Goal: Task Accomplishment & Management: Manage account settings

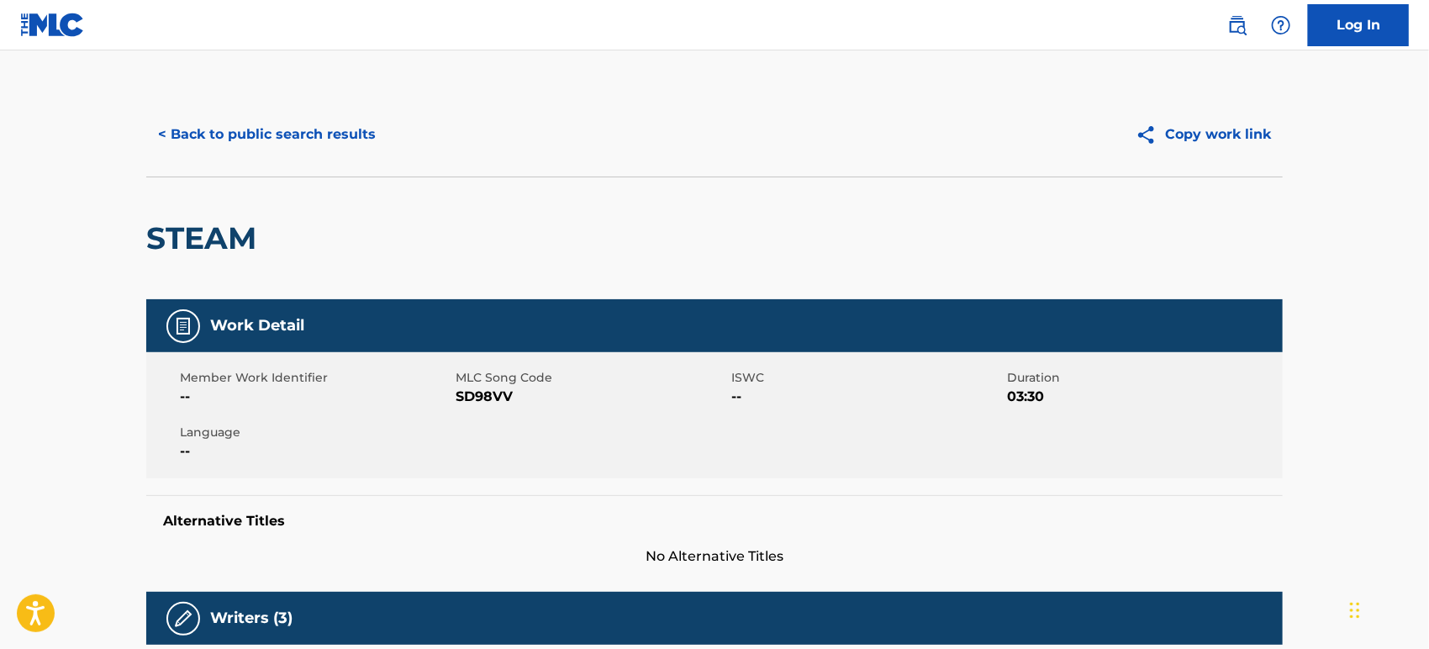
click at [469, 395] on span "SD98VV" at bounding box center [591, 397] width 271 height 20
copy span "SD98VV"
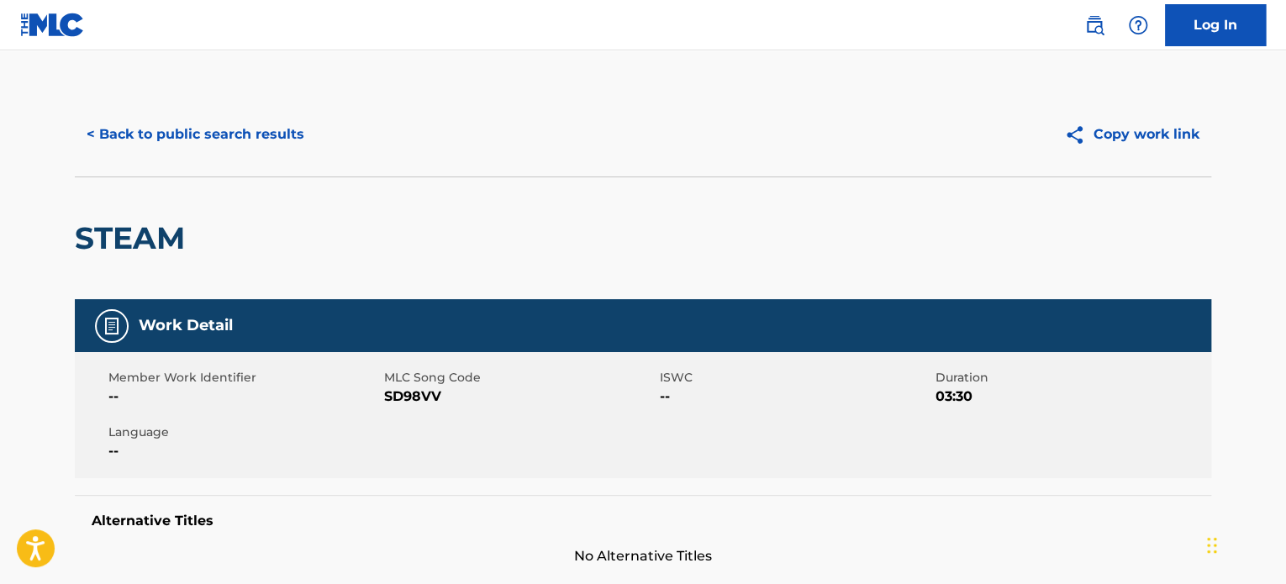
drag, startPoint x: 2580, startPoint y: 8, endPoint x: 513, endPoint y: 103, distance: 2069.7
click at [511, 97] on div "< Back to public search results Copy work link" at bounding box center [643, 134] width 1136 height 84
click at [1235, 27] on link "Log In" at bounding box center [1215, 25] width 101 height 42
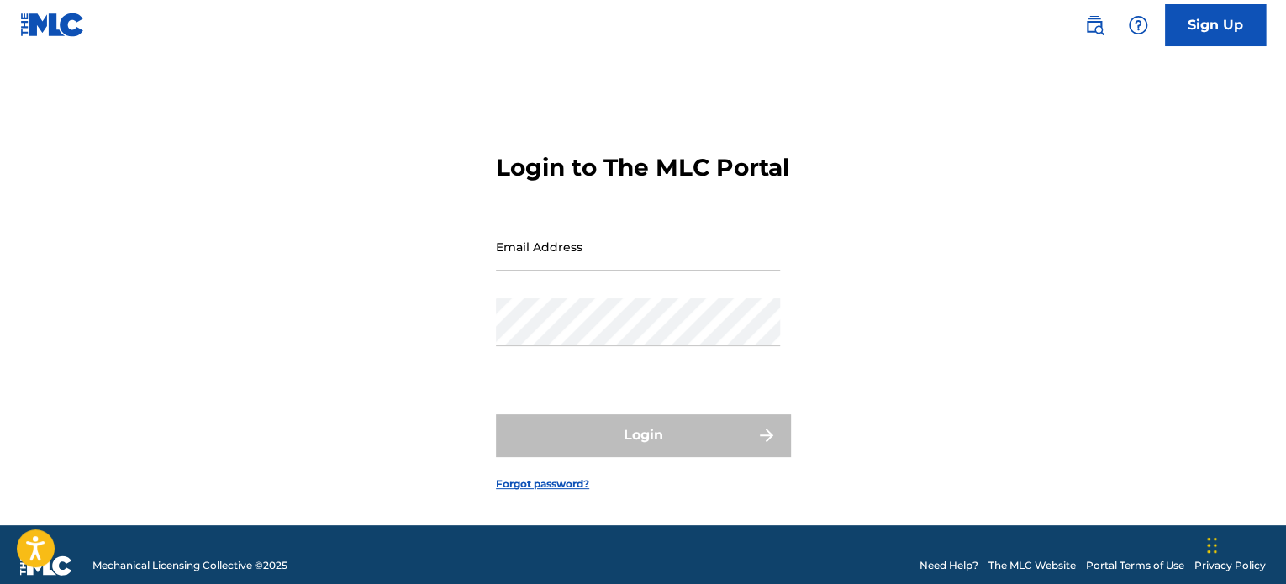
click at [640, 292] on div "Email Address" at bounding box center [638, 261] width 284 height 76
paste input "[EMAIL_ADDRESS][DOMAIN_NAME]"
type input "[EMAIL_ADDRESS][DOMAIN_NAME]"
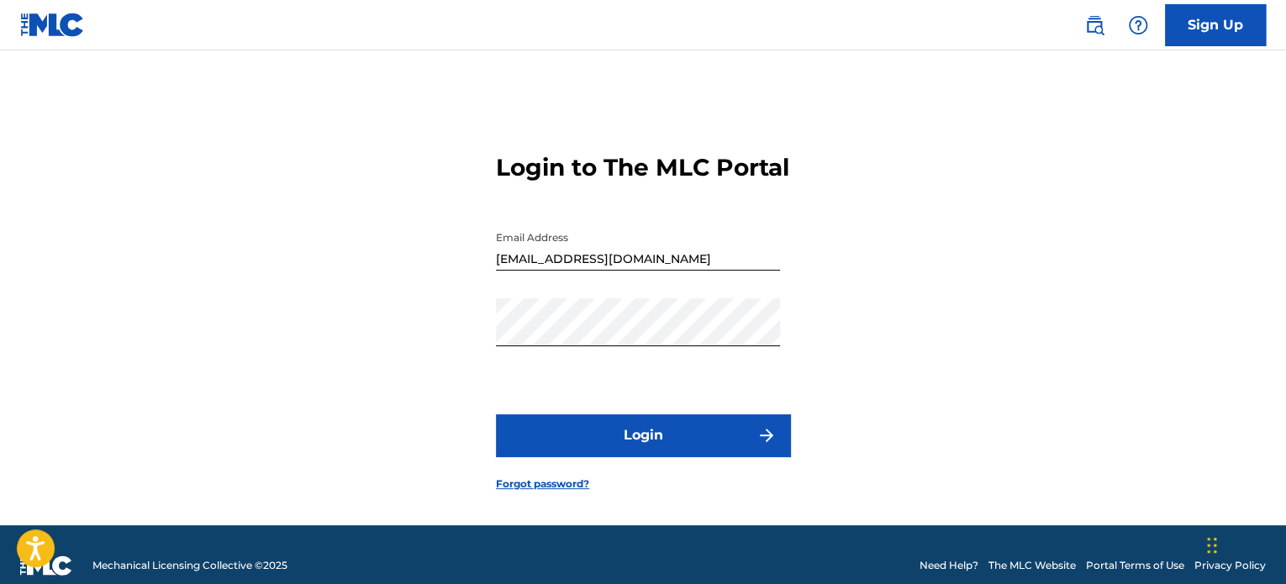
click at [555, 456] on button "Login" at bounding box center [643, 435] width 294 height 42
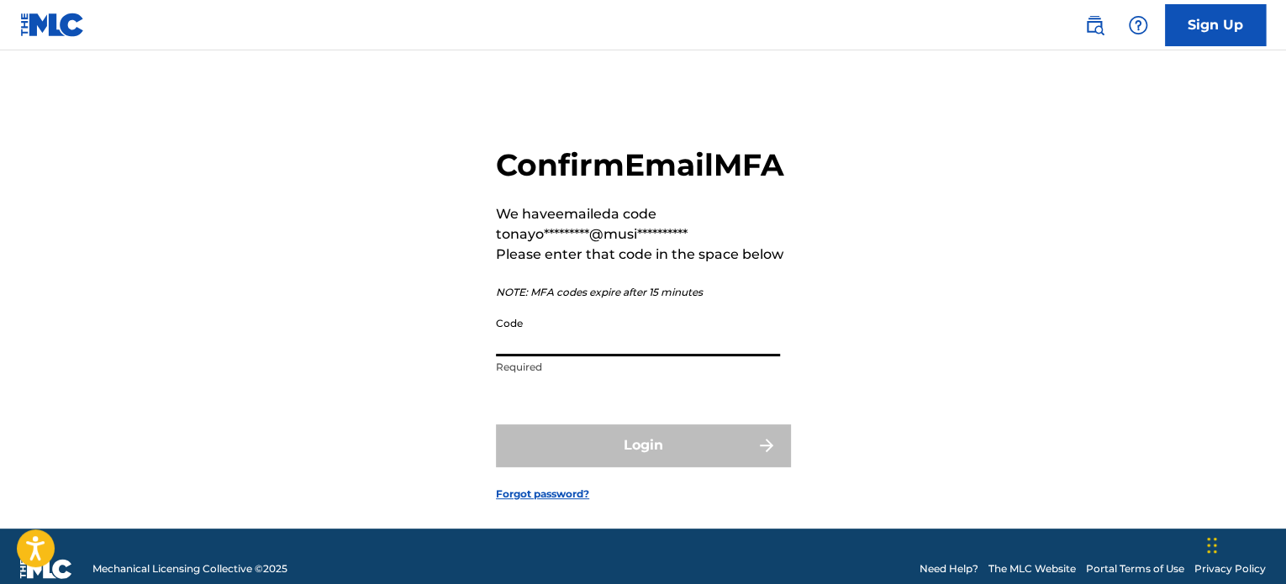
click at [555, 356] on input "Code" at bounding box center [638, 332] width 284 height 48
paste input "972742"
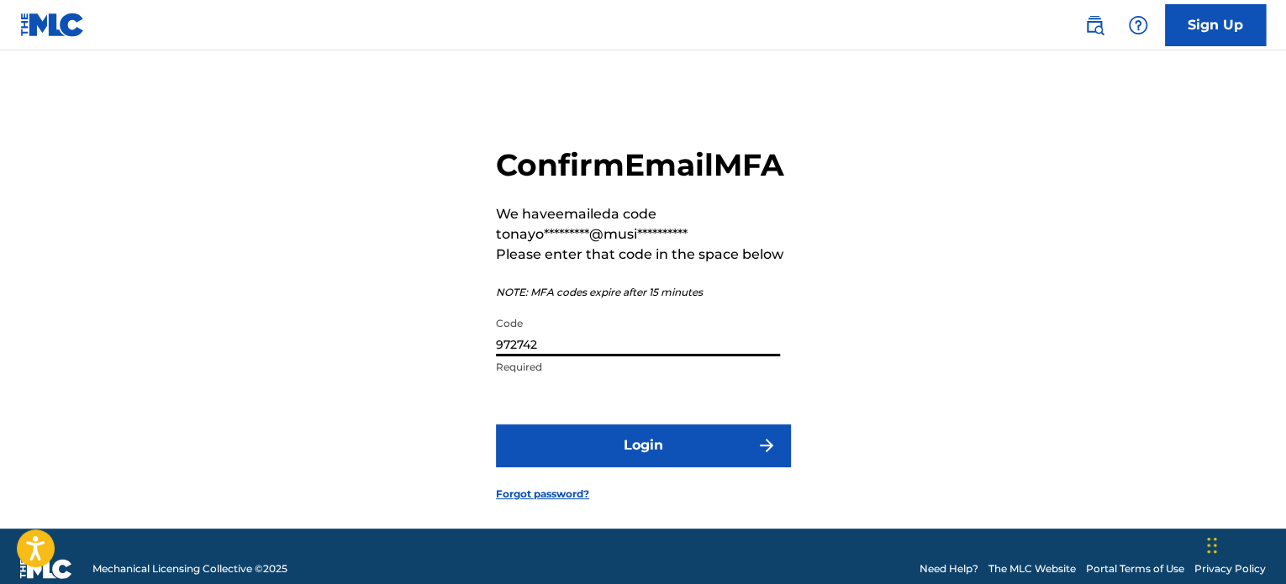
type input "972742"
click at [590, 466] on button "Login" at bounding box center [643, 445] width 294 height 42
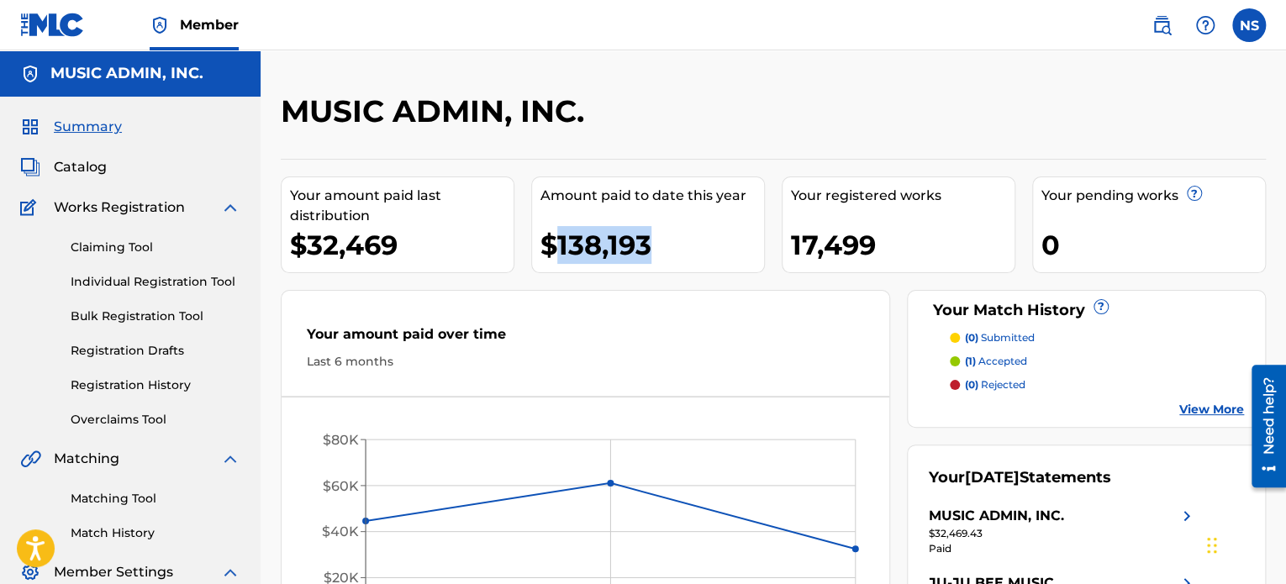
drag, startPoint x: 666, startPoint y: 248, endPoint x: 551, endPoint y: 241, distance: 114.5
click at [551, 241] on div "$138,193" at bounding box center [652, 245] width 224 height 38
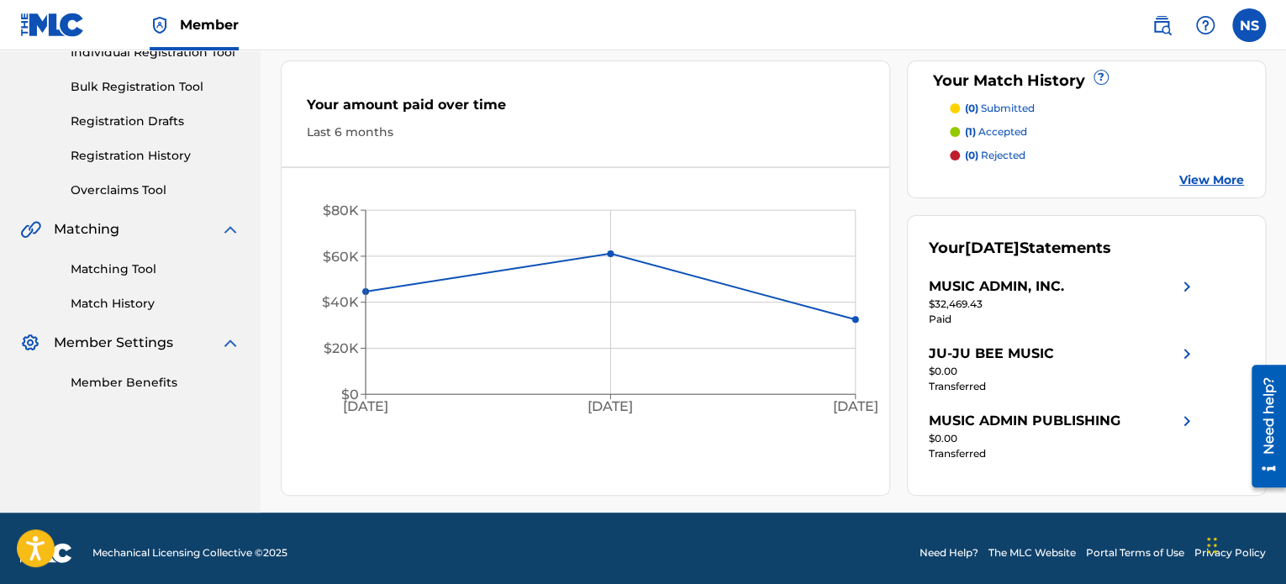
scroll to position [237, 0]
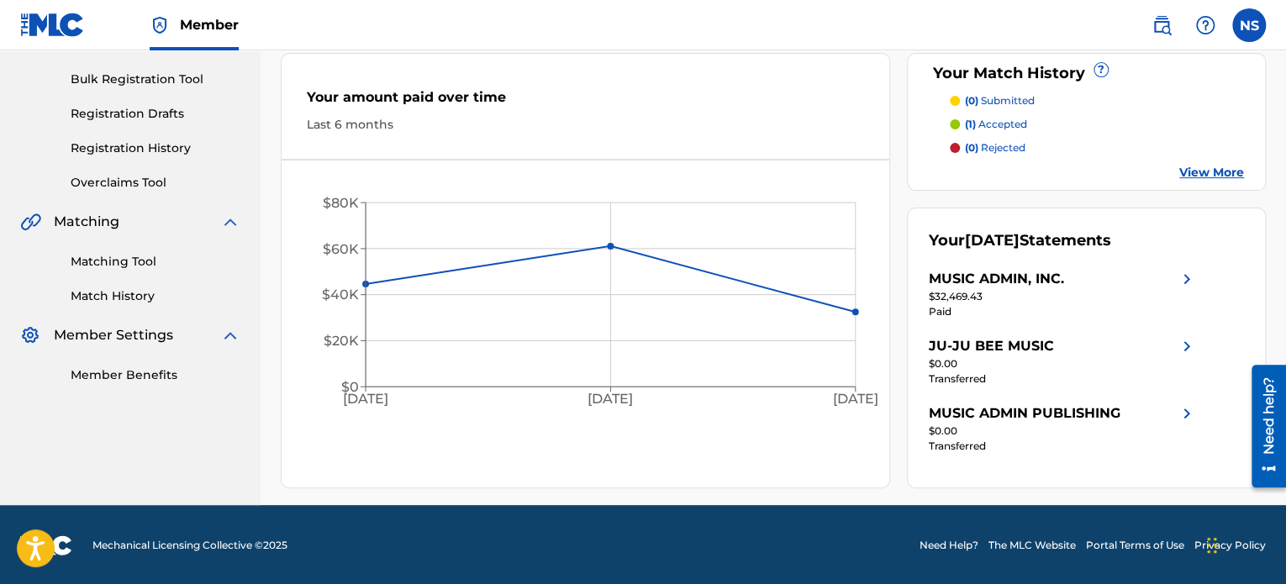
click at [114, 187] on link "Overclaims Tool" at bounding box center [156, 183] width 170 height 18
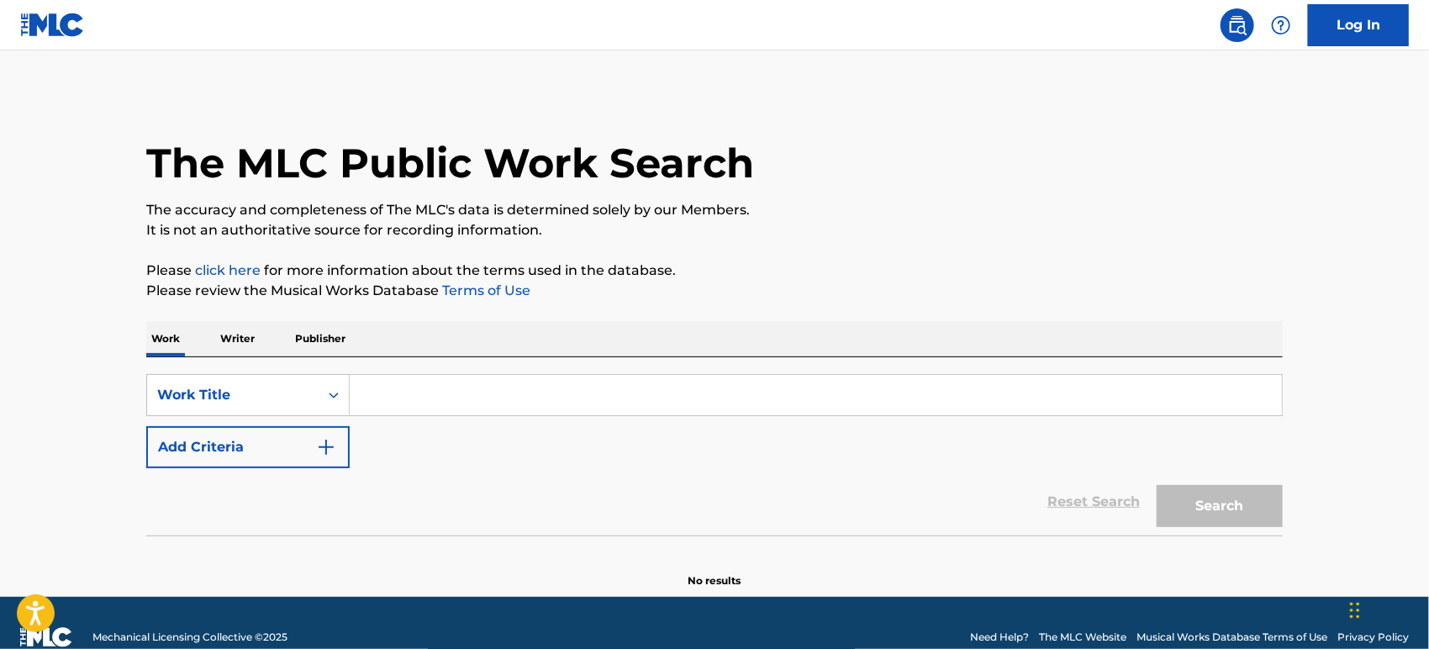
click at [397, 398] on input "Search Form" at bounding box center [816, 395] width 932 height 40
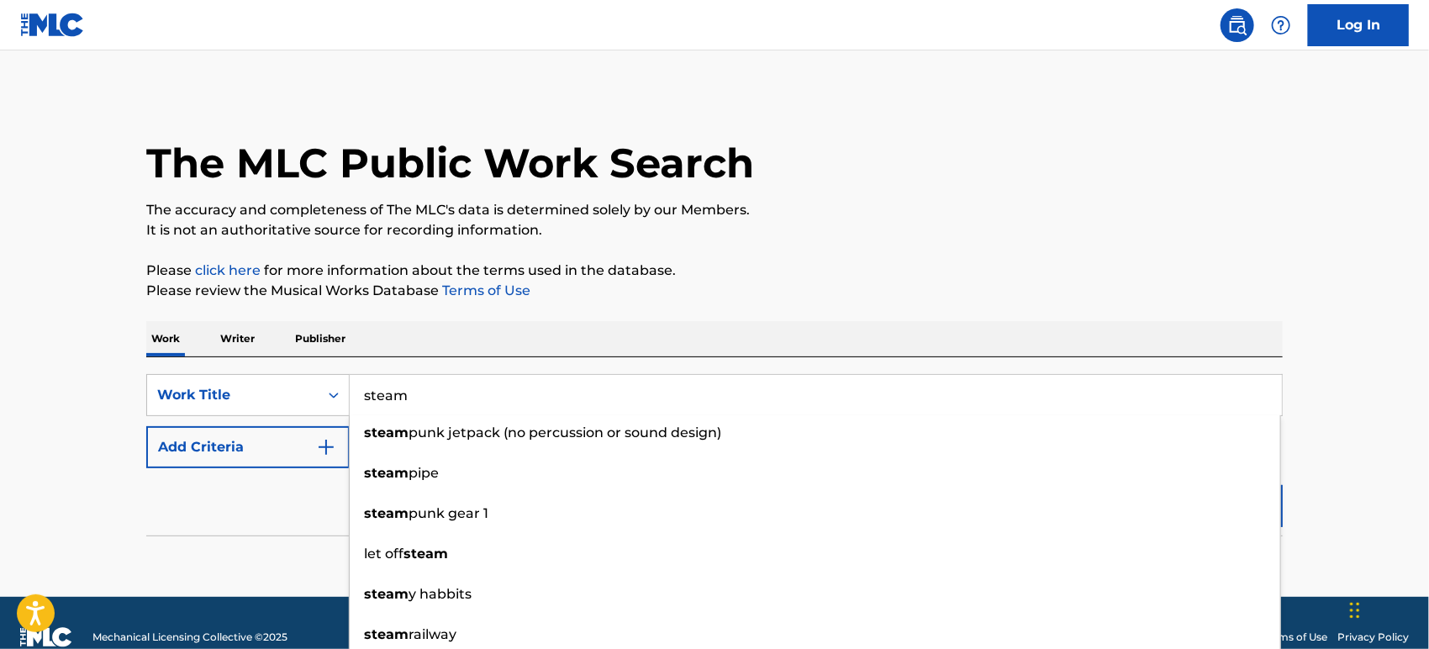
type input "steam"
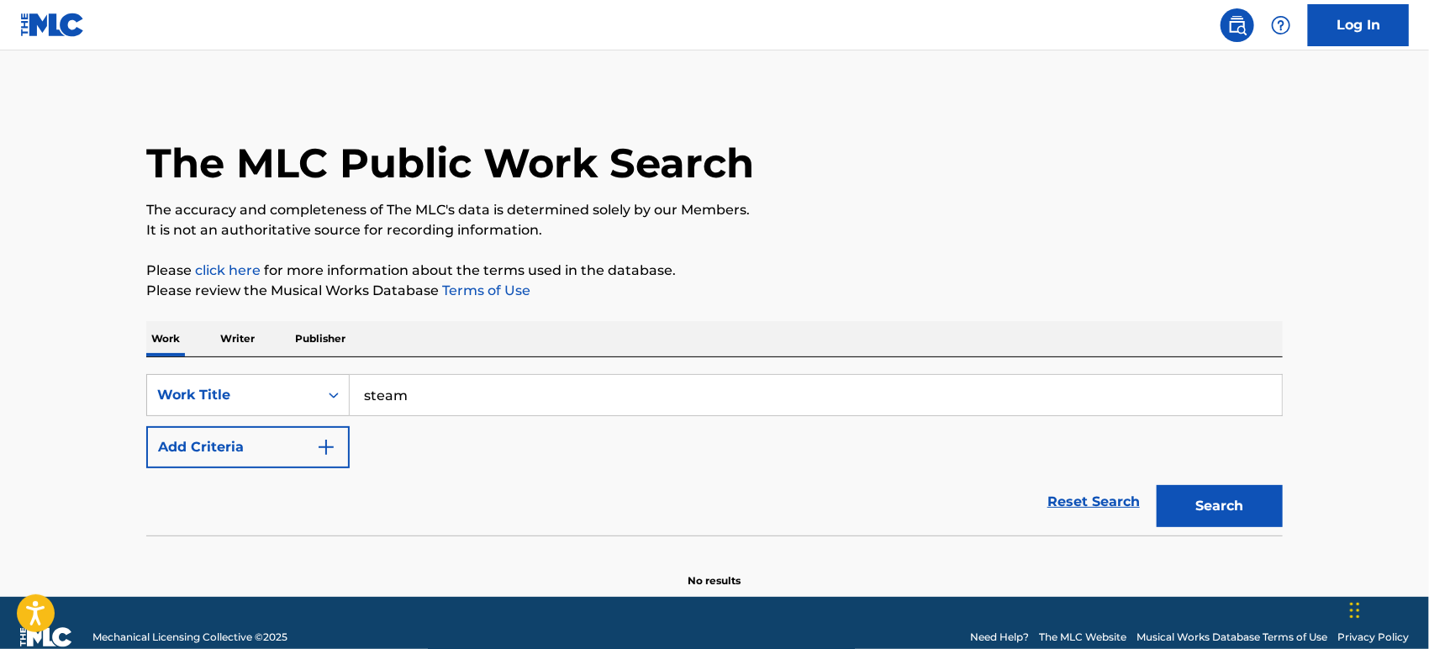
click at [287, 452] on button "Add Criteria" at bounding box center [247, 447] width 203 height 42
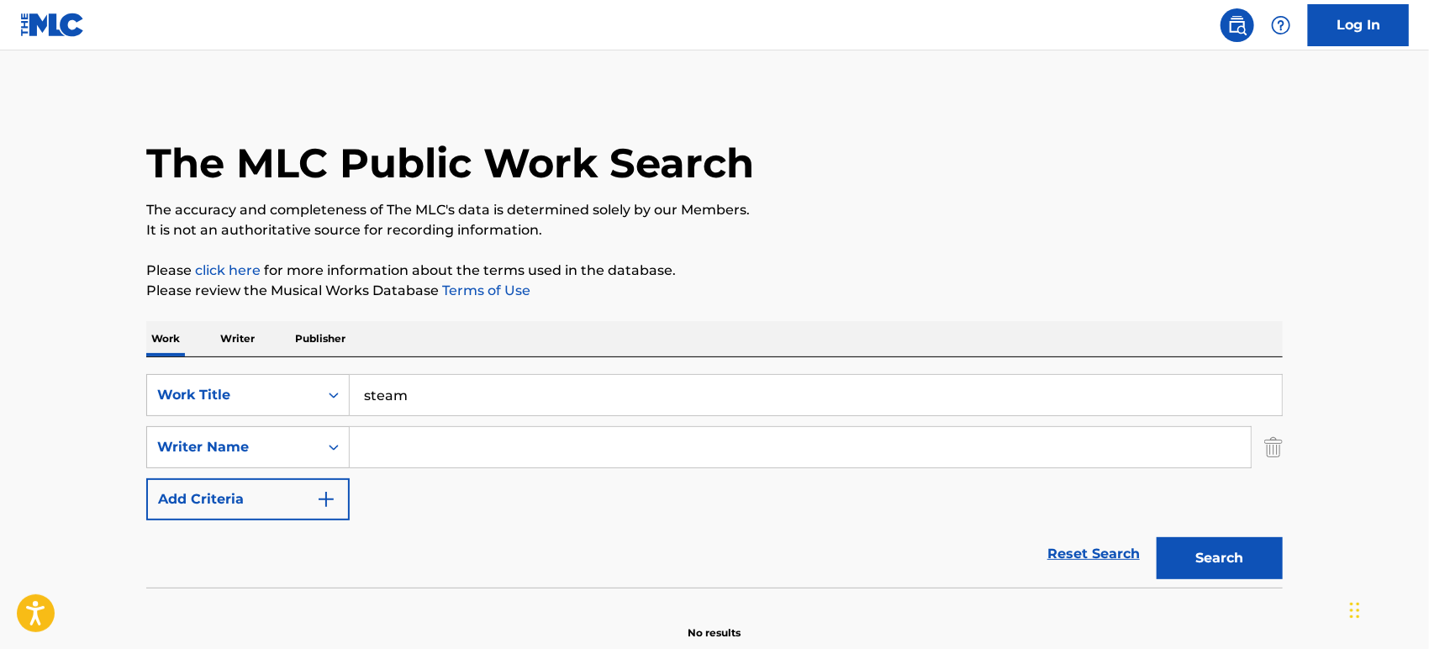
click at [425, 429] on input "Search Form" at bounding box center [800, 447] width 901 height 40
type input "ryan wilcox"
click at [1156, 537] on button "Search" at bounding box center [1219, 558] width 126 height 42
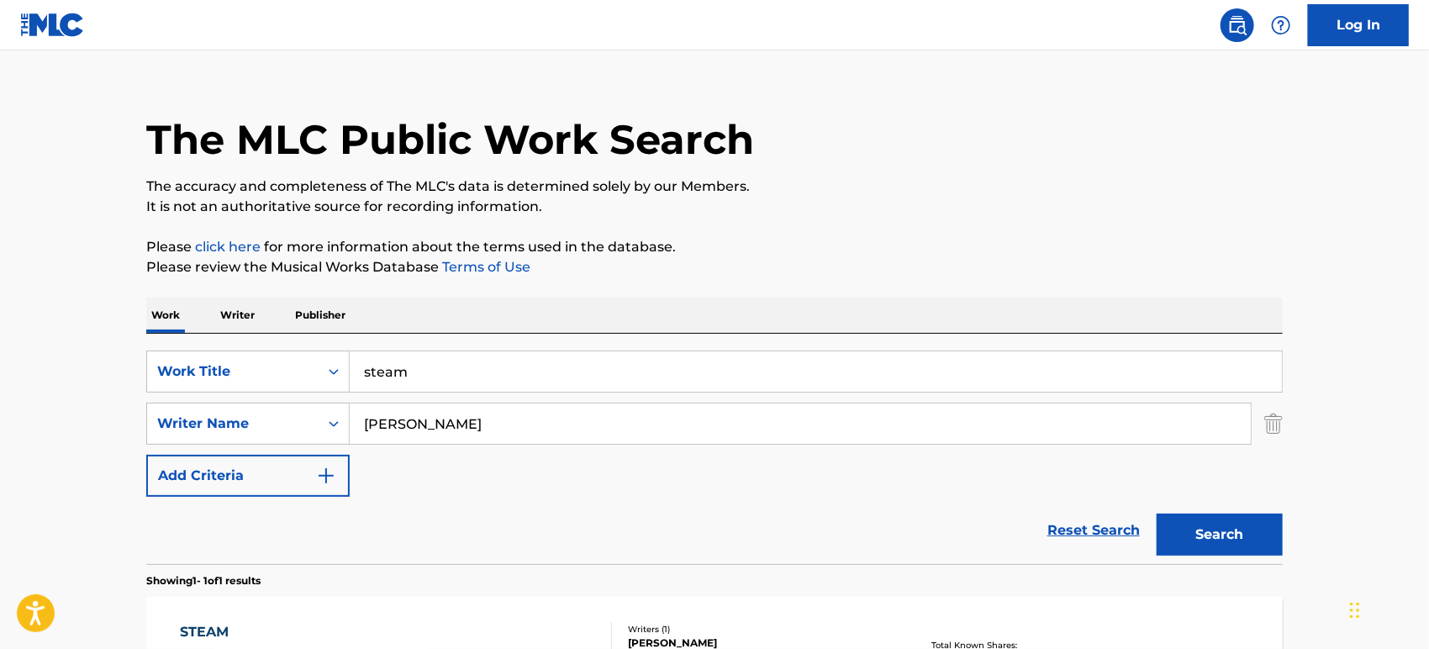
scroll to position [265, 0]
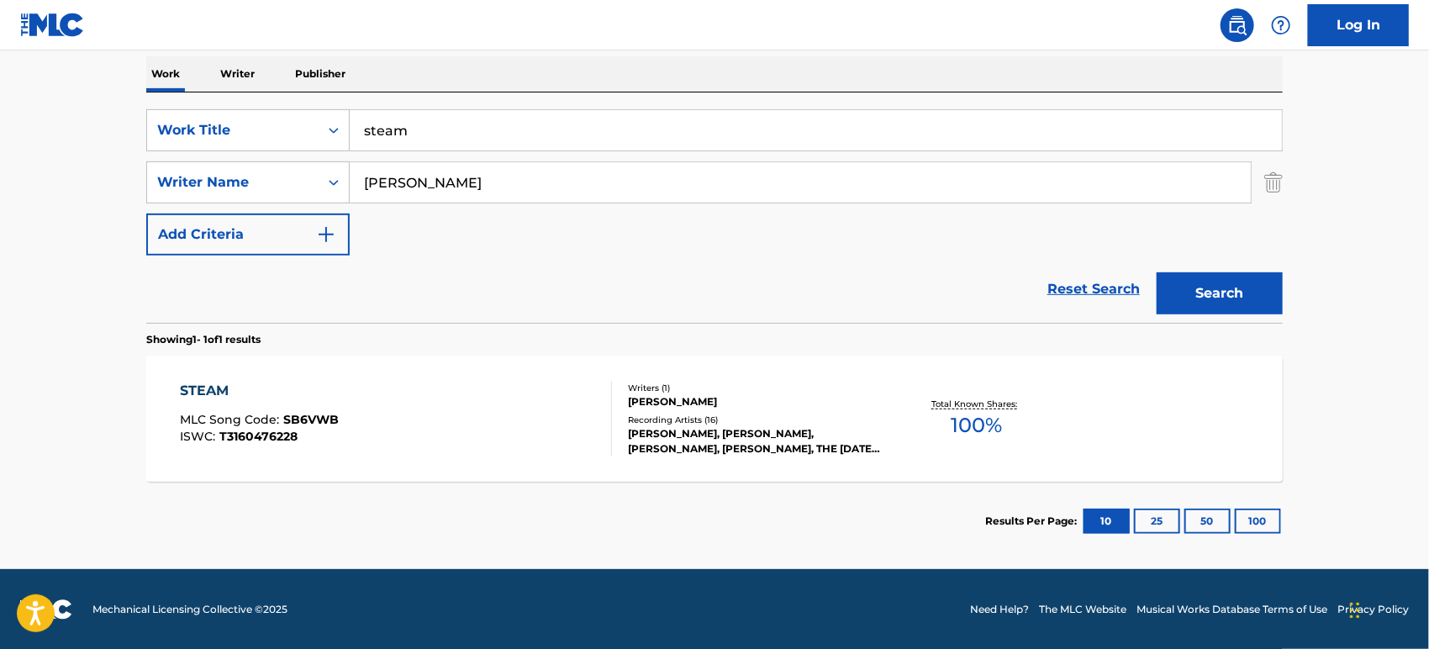
click at [215, 389] on div "STEAM" at bounding box center [260, 391] width 159 height 20
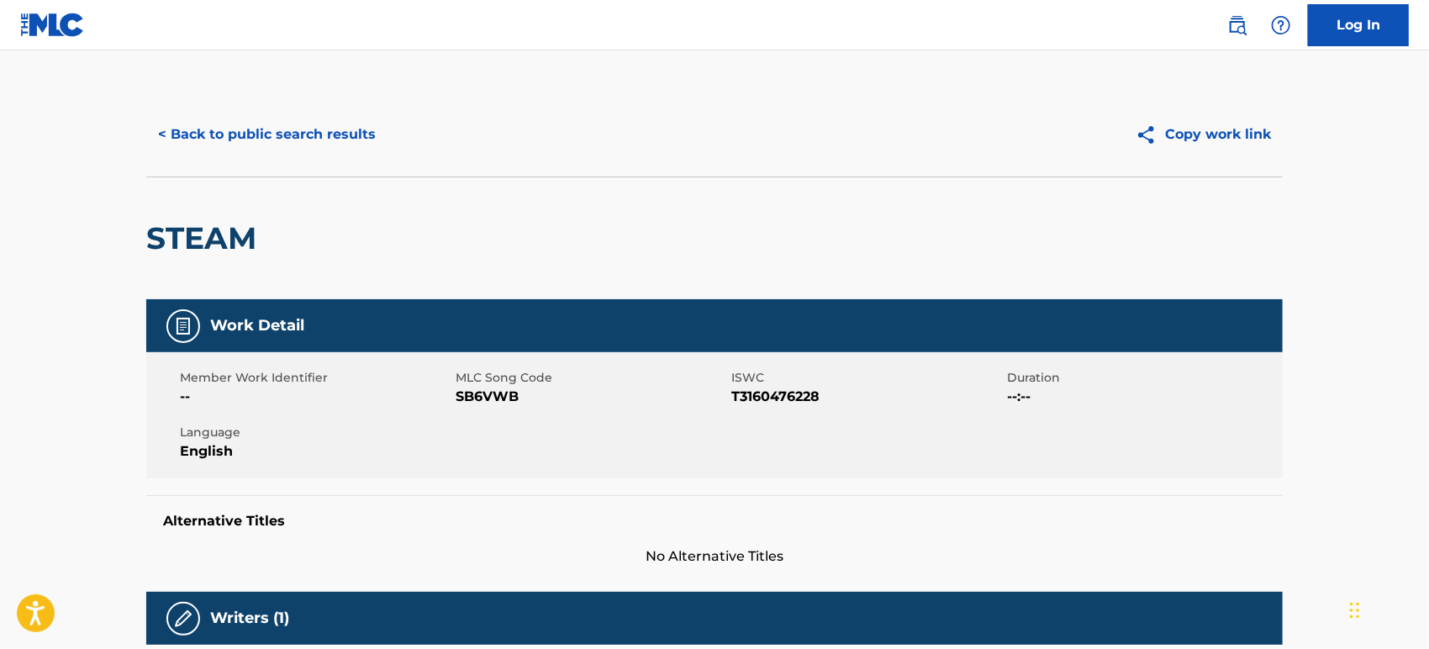
click at [483, 394] on span "SB6VWB" at bounding box center [591, 397] width 271 height 20
copy span "SB6VWB"
click at [197, 240] on h2 "STEAM" at bounding box center [205, 238] width 119 height 38
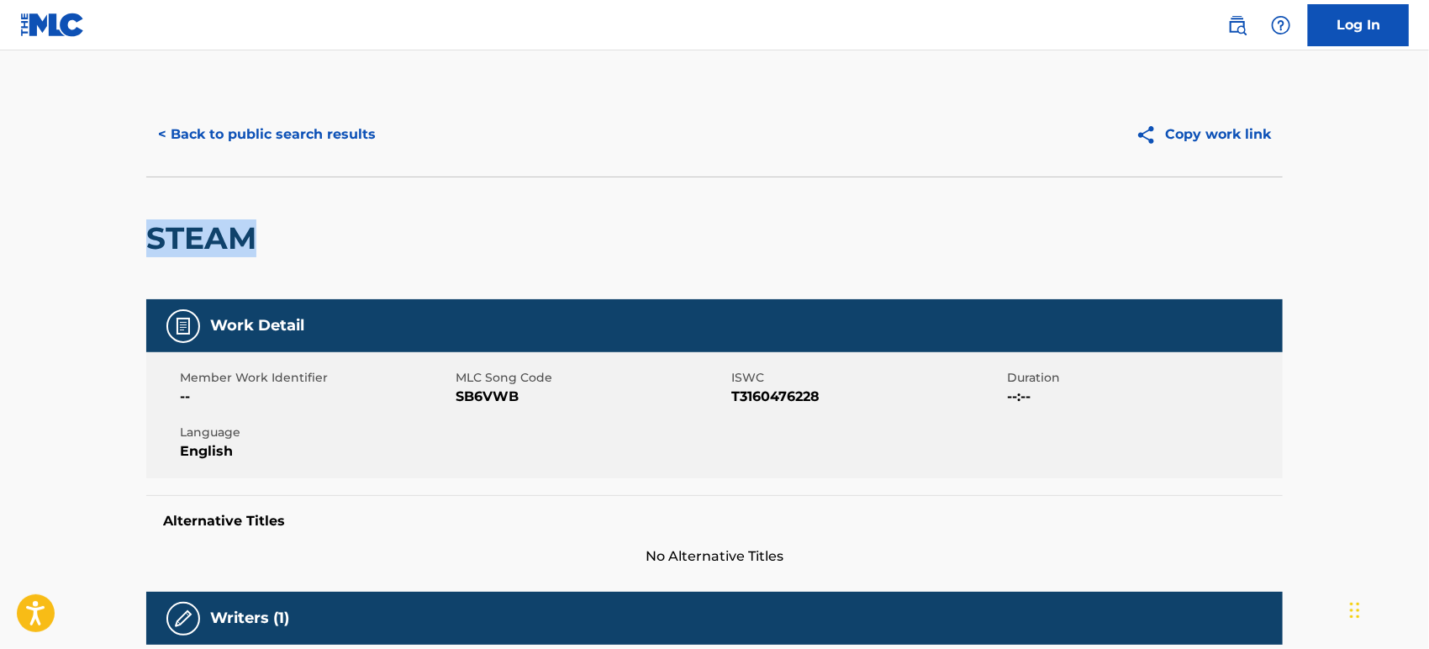
click at [197, 240] on h2 "STEAM" at bounding box center [205, 238] width 119 height 38
copy div "STEAM"
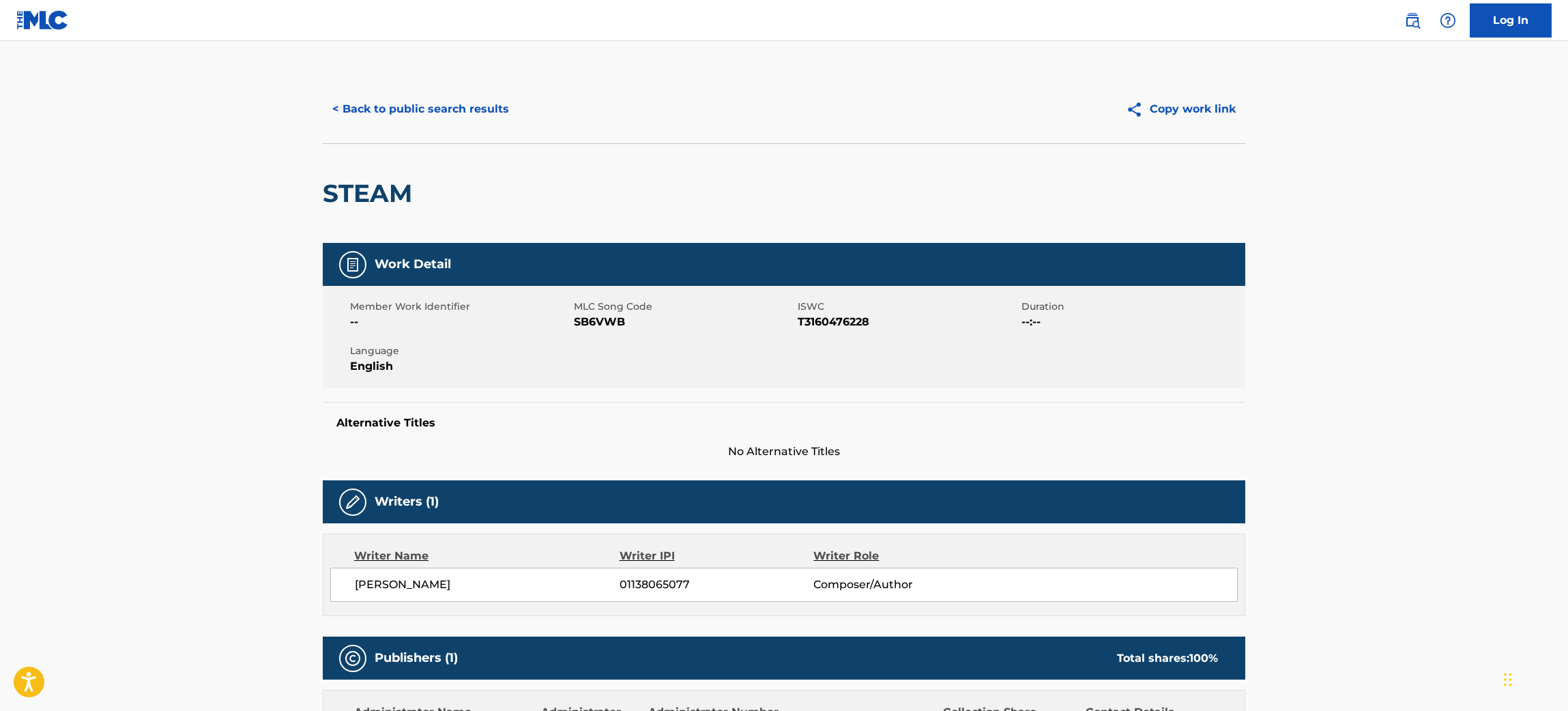
drag, startPoint x: 1126, startPoint y: 0, endPoint x: 194, endPoint y: 368, distance: 1002.0
click at [194, 368] on main "< Back to public search results Copy work link STEAM Work Detail Member Work Id…" at bounding box center [784, 720] width 1568 height 1359
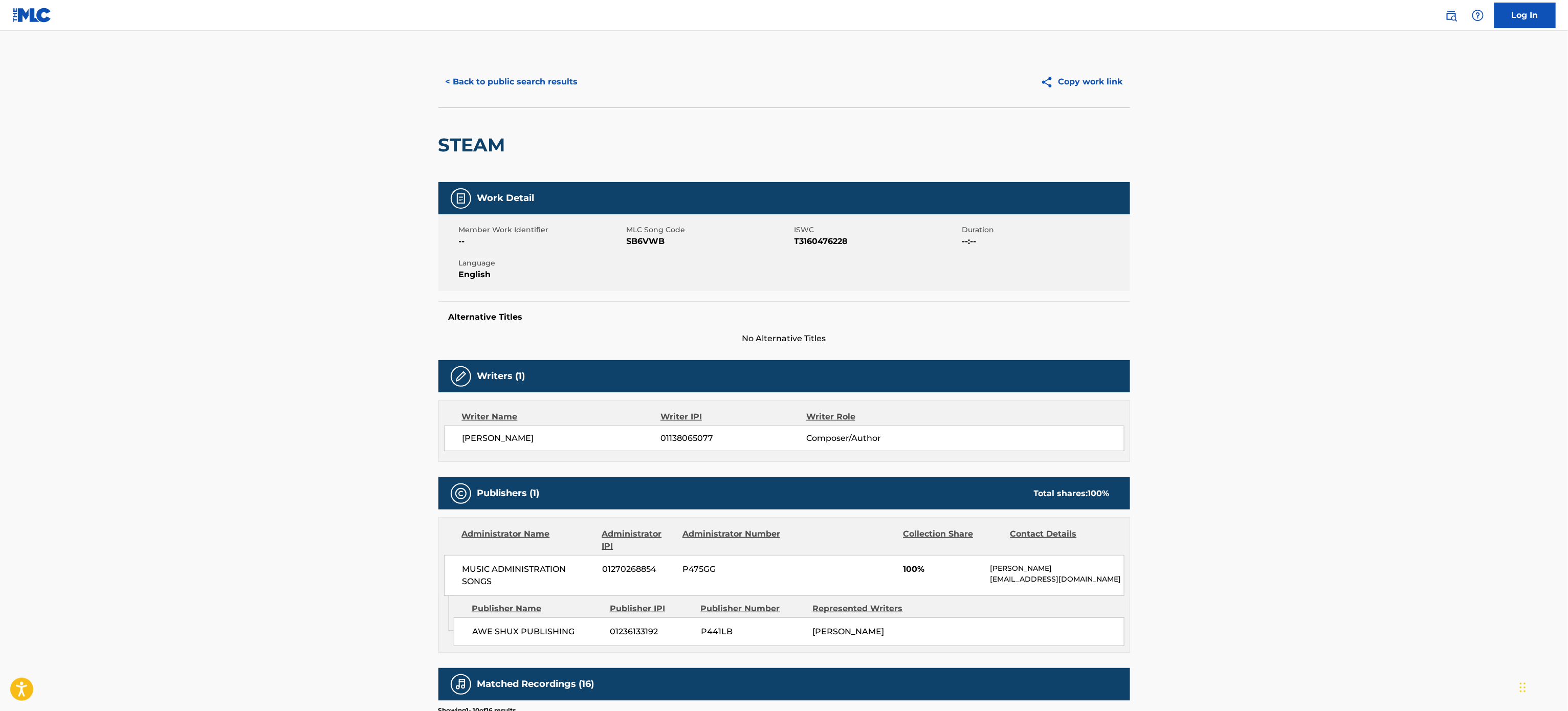
drag, startPoint x: 1178, startPoint y: 12, endPoint x: 245, endPoint y: 437, distance: 1025.2
click at [245, 394] on main "< Back to public search results Copy work link STEAM Work Detail Member Work Id…" at bounding box center [784, 540] width 1568 height 1019
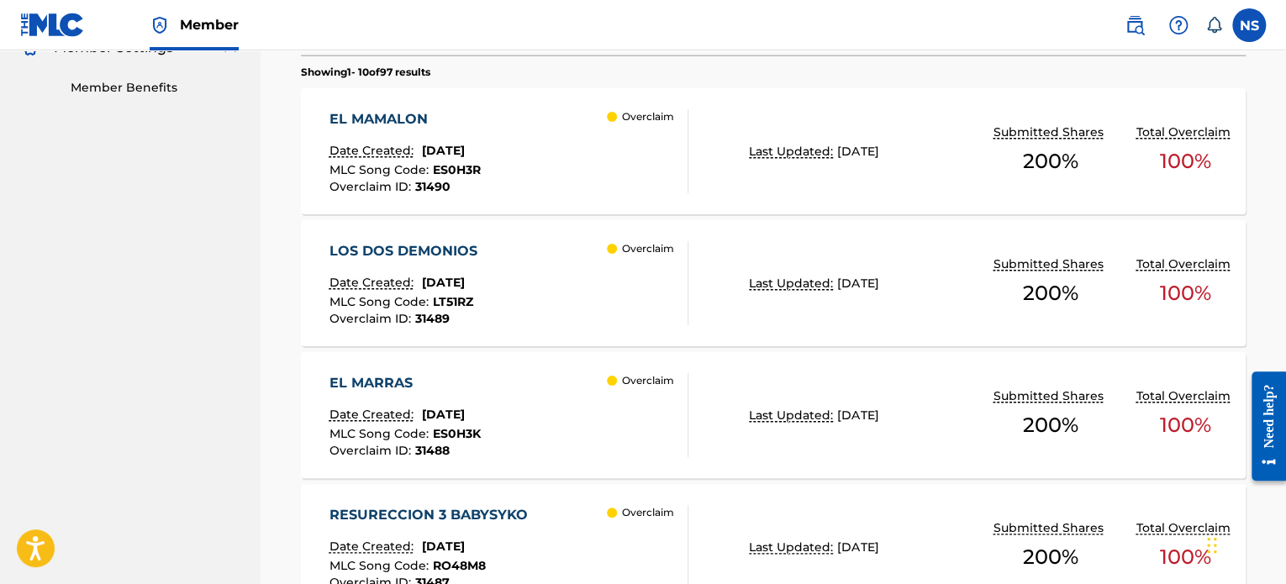
scroll to position [519, 0]
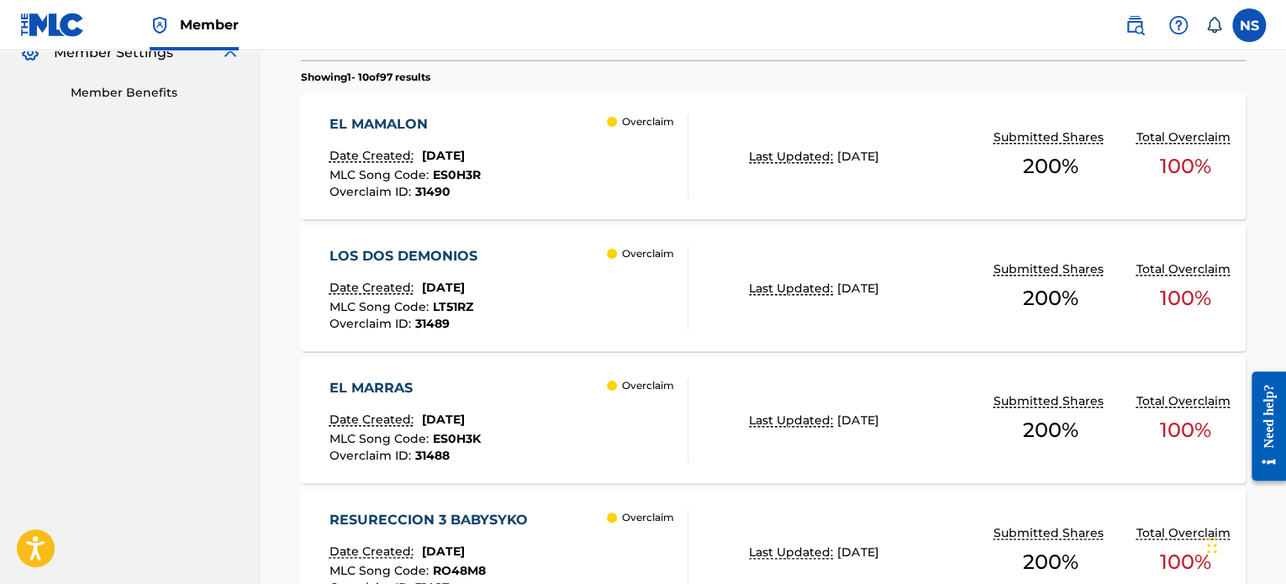
click at [389, 125] on div "EL MAMALON" at bounding box center [404, 124] width 151 height 20
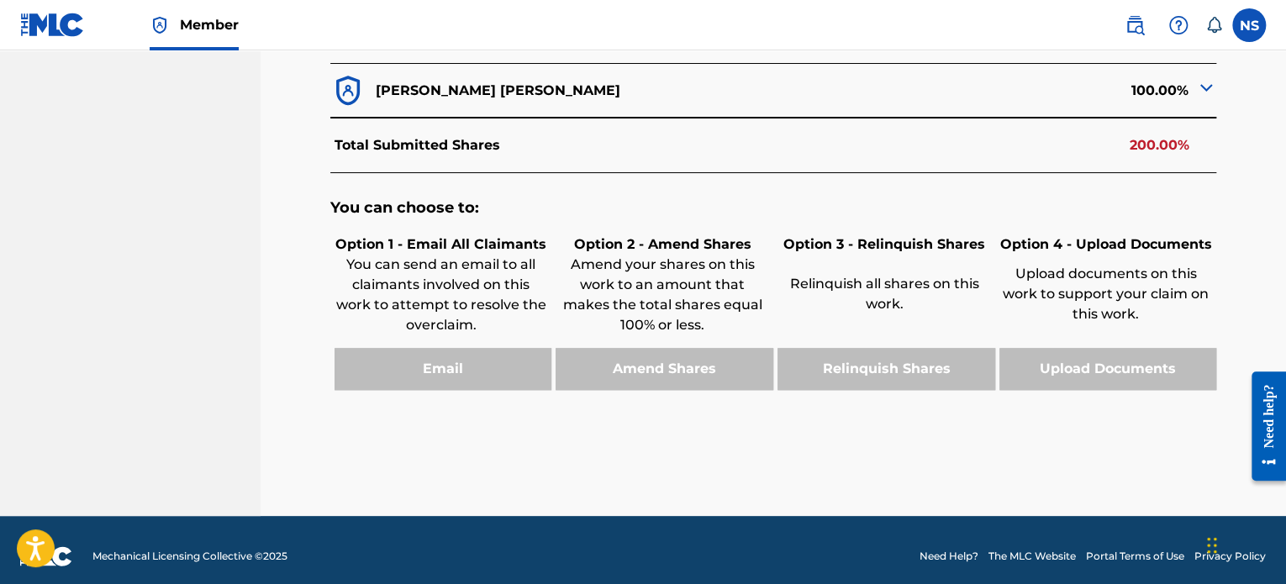
scroll to position [722, 0]
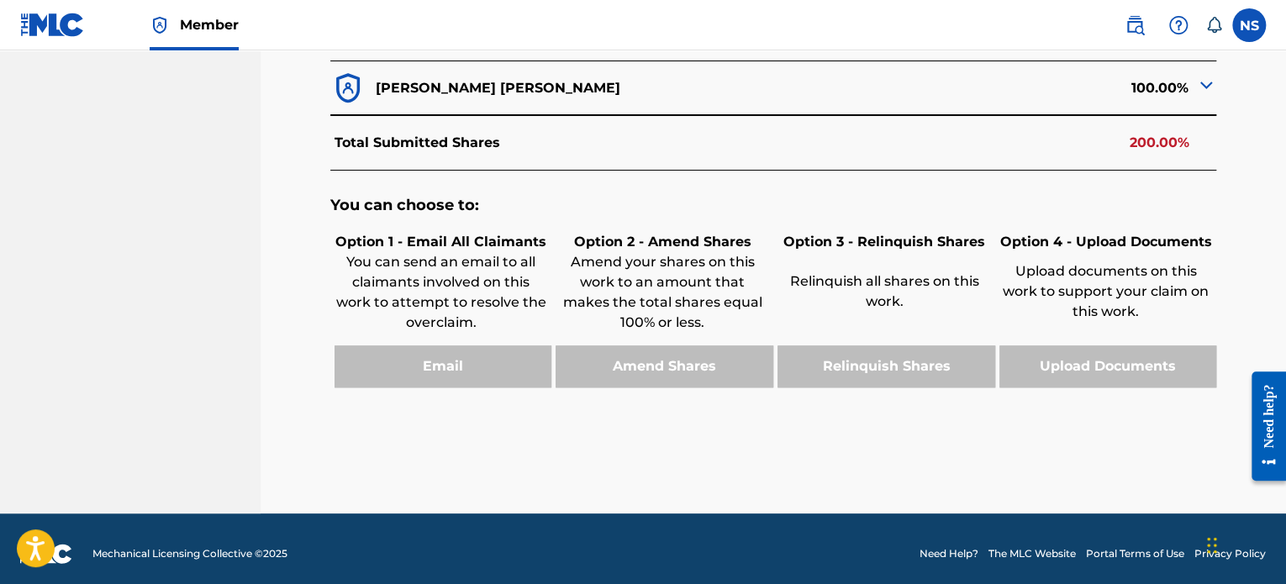
click at [1202, 76] on img at bounding box center [1206, 85] width 20 height 20
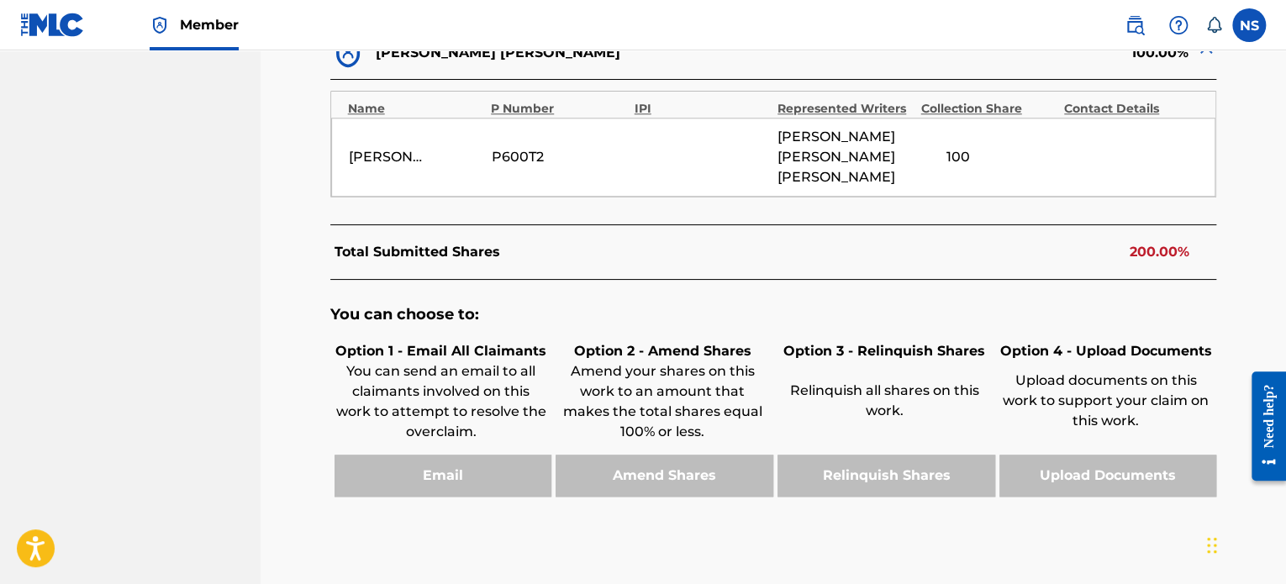
scroll to position [845, 0]
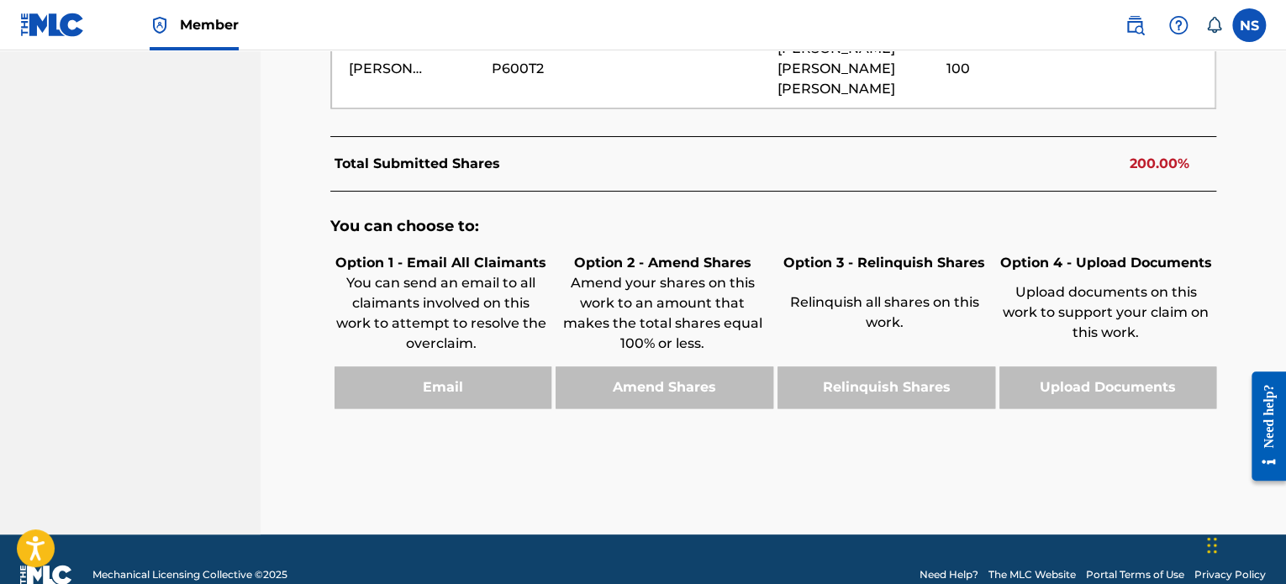
click at [635, 366] on div "Amend Shares" at bounding box center [662, 387] width 222 height 42
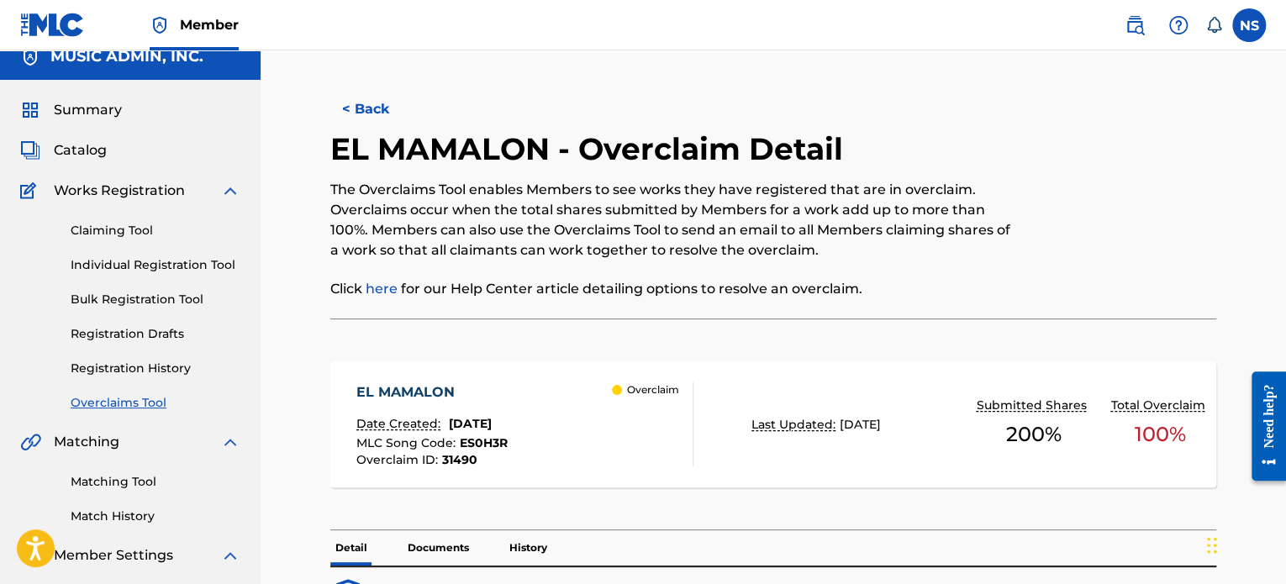
scroll to position [0, 0]
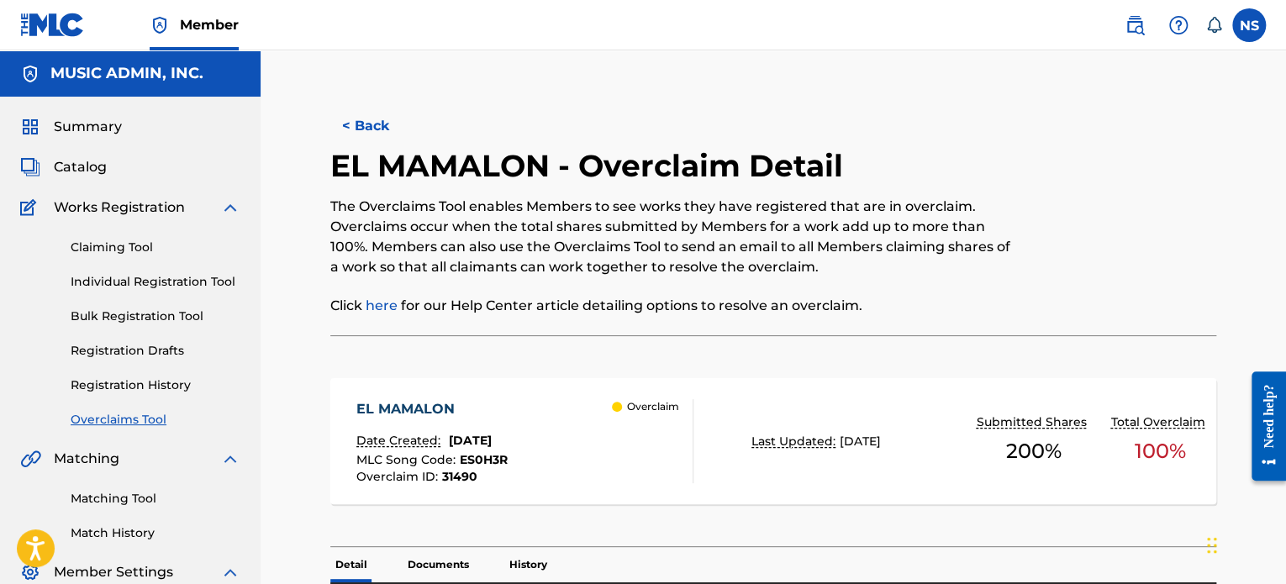
click at [382, 123] on button "< Back" at bounding box center [380, 126] width 101 height 42
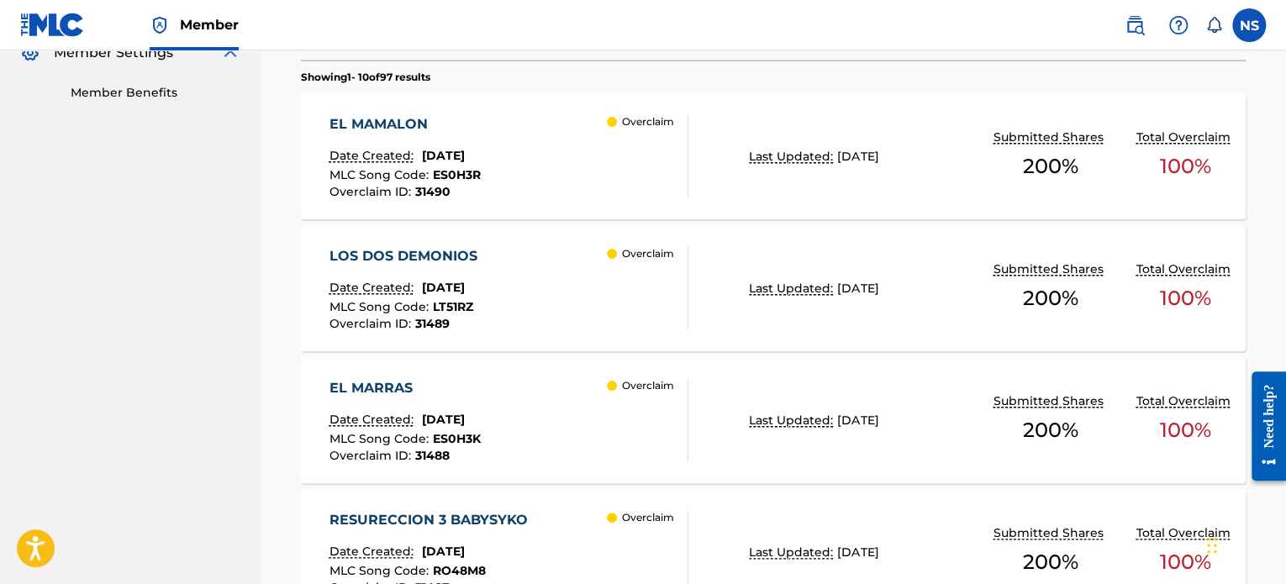
click at [409, 259] on div "LOS DOS DEMONIOS" at bounding box center [407, 256] width 156 height 20
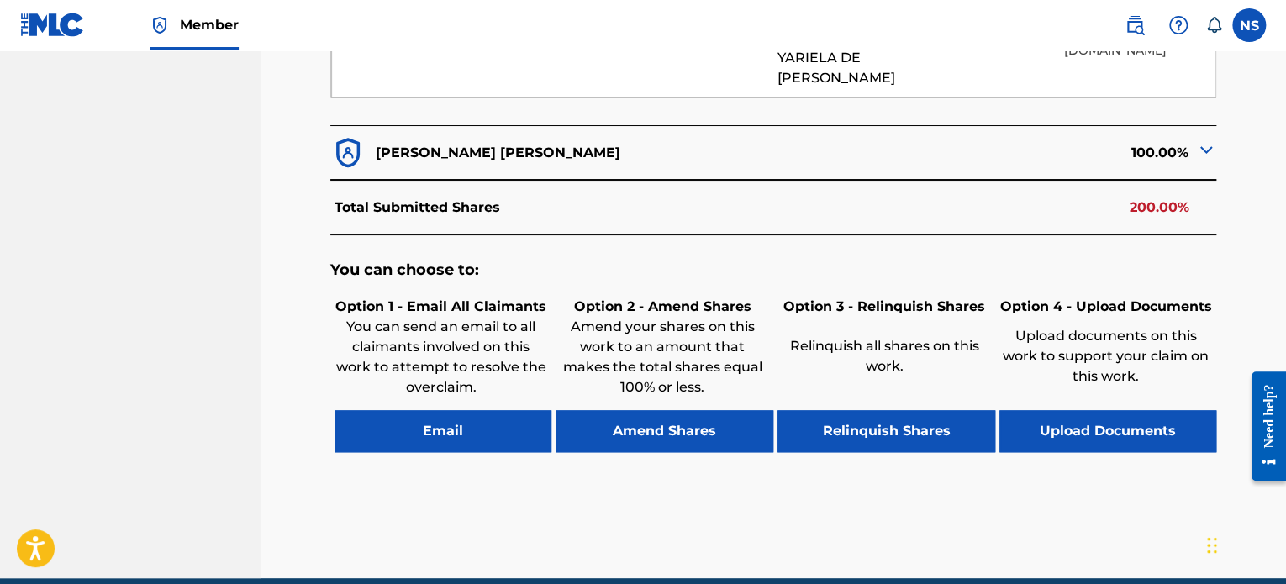
scroll to position [738, 0]
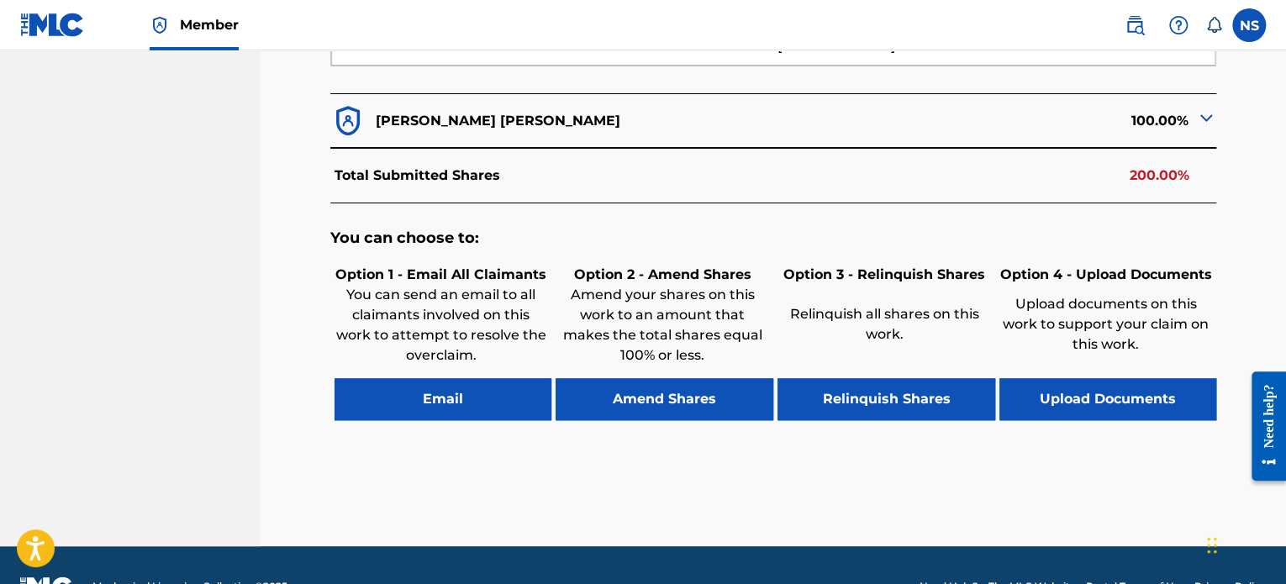
click at [609, 378] on button "Amend Shares" at bounding box center [665, 399] width 218 height 42
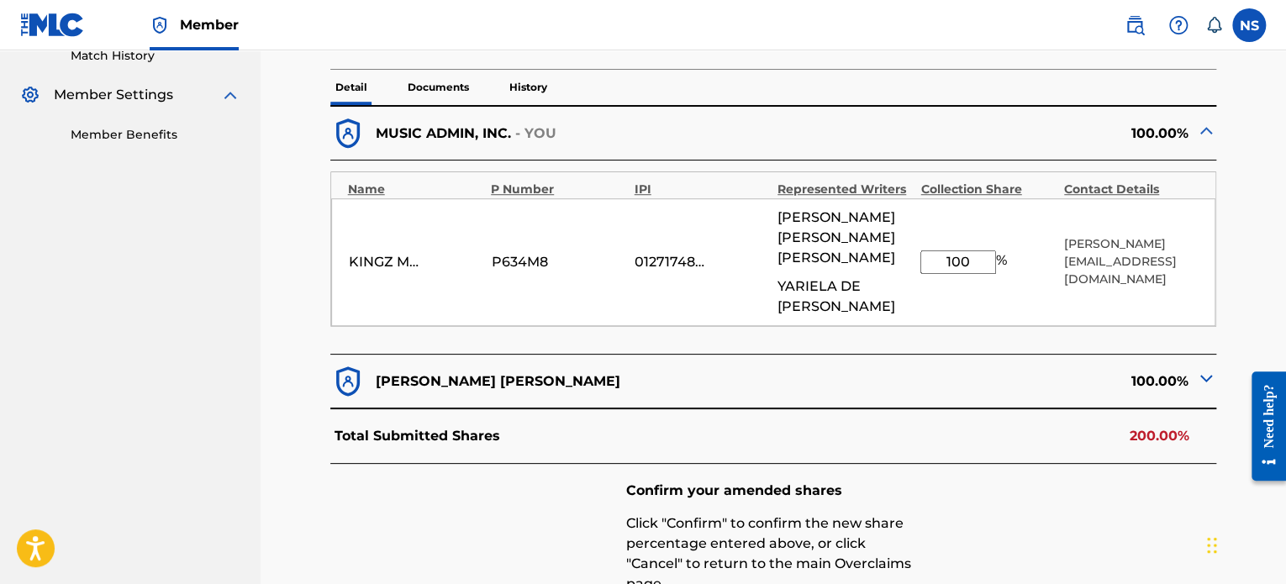
scroll to position [414, 0]
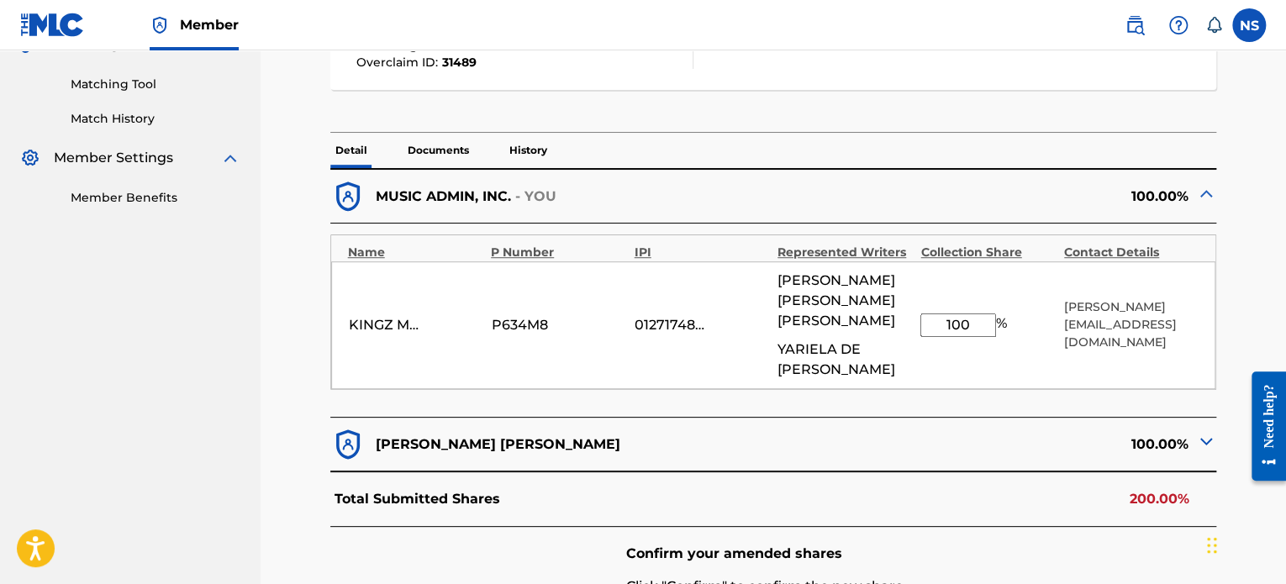
click at [1201, 431] on img at bounding box center [1206, 441] width 20 height 20
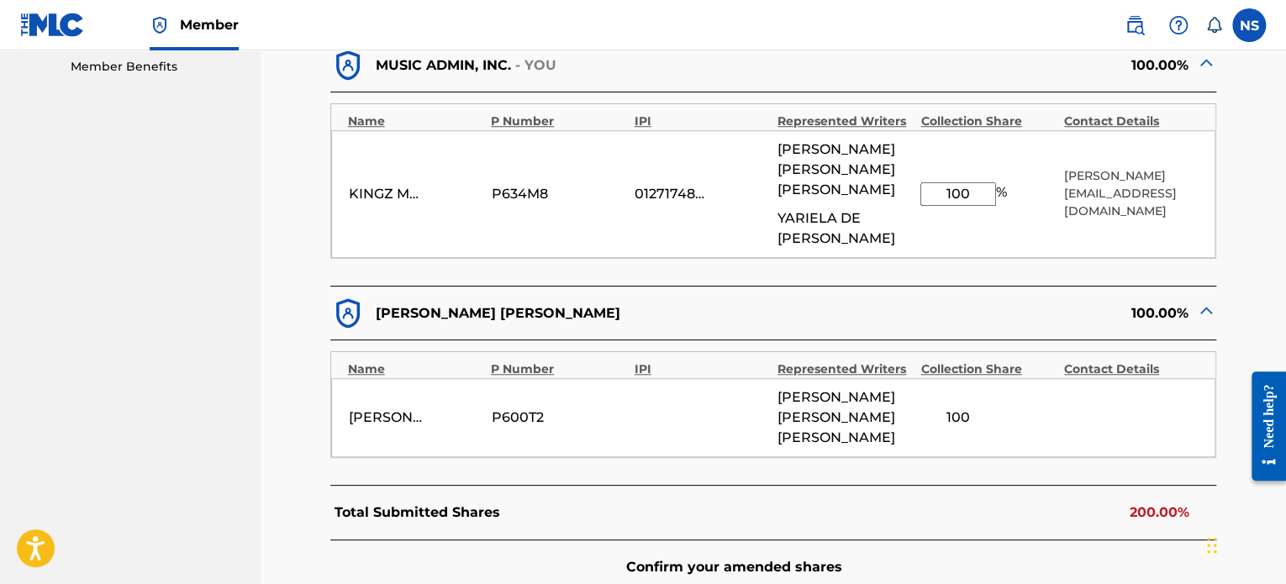
scroll to position [498, 0]
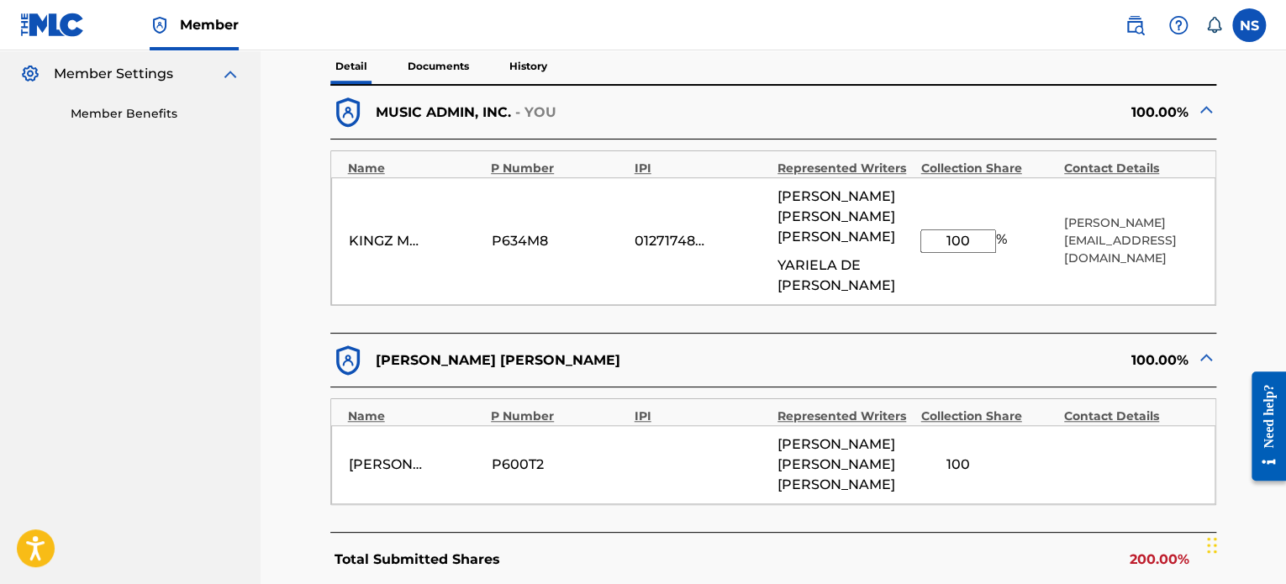
drag, startPoint x: 972, startPoint y: 213, endPoint x: 891, endPoint y: 218, distance: 80.8
click at [891, 218] on div "KINGZ MUSIC LYRICS P634M8 01271748929 [PERSON_NAME] [PERSON_NAME] 100 % [PERSON…" at bounding box center [773, 241] width 885 height 128
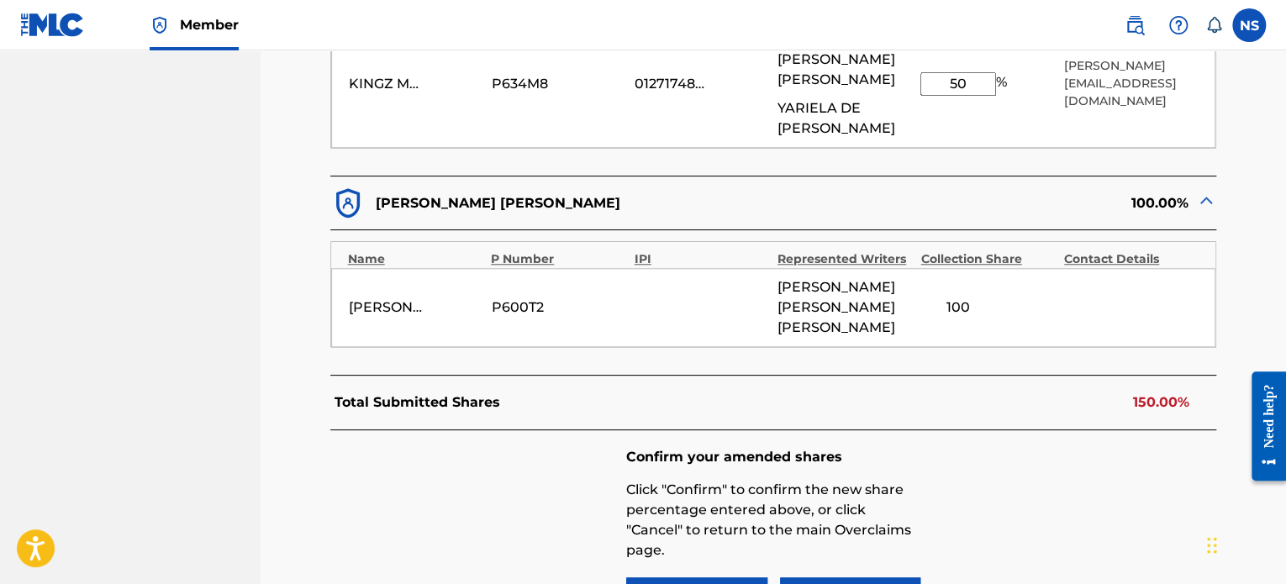
scroll to position [666, 0]
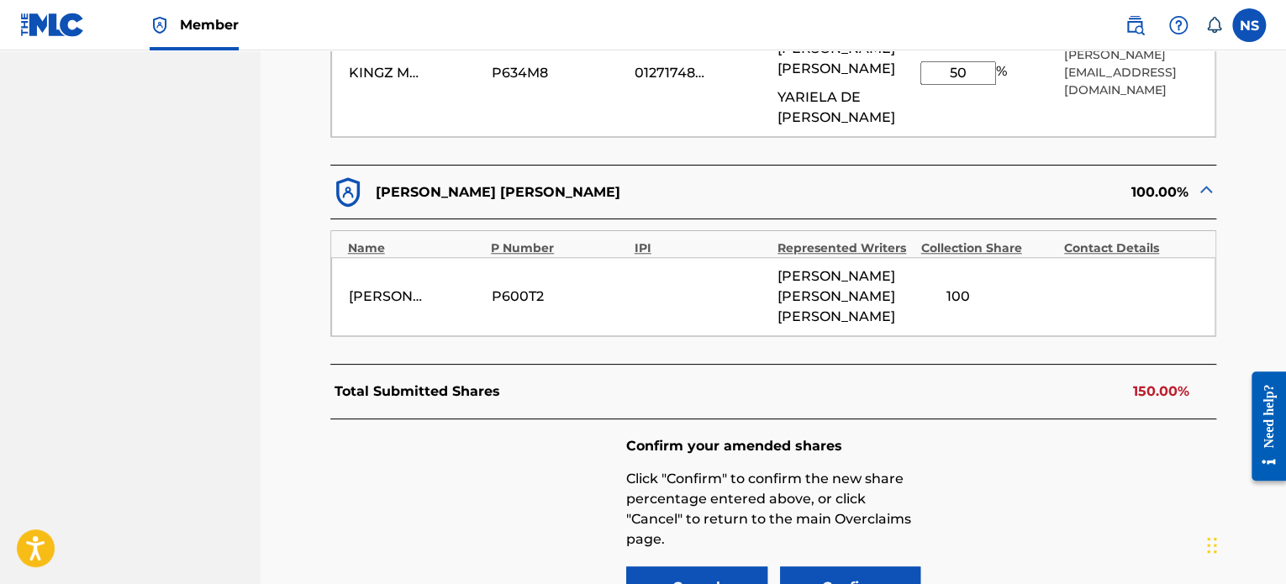
type input "50"
click at [854, 566] on button "Confirm" at bounding box center [850, 587] width 141 height 42
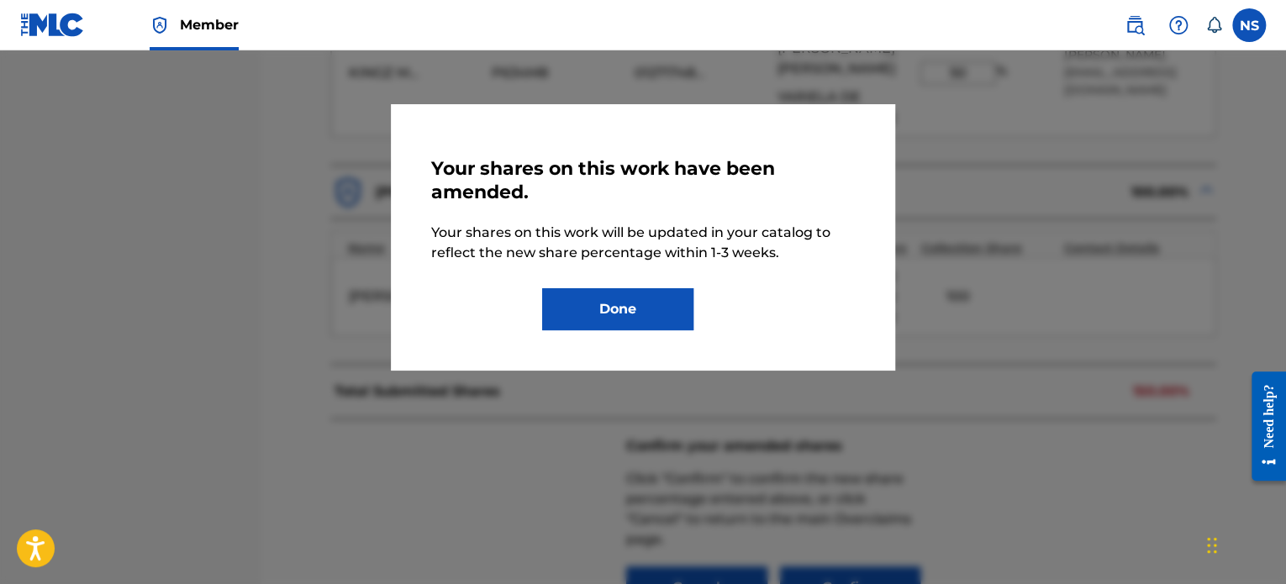
drag, startPoint x: 920, startPoint y: 447, endPoint x: 898, endPoint y: 414, distance: 40.6
click at [919, 445] on div at bounding box center [643, 342] width 1286 height 584
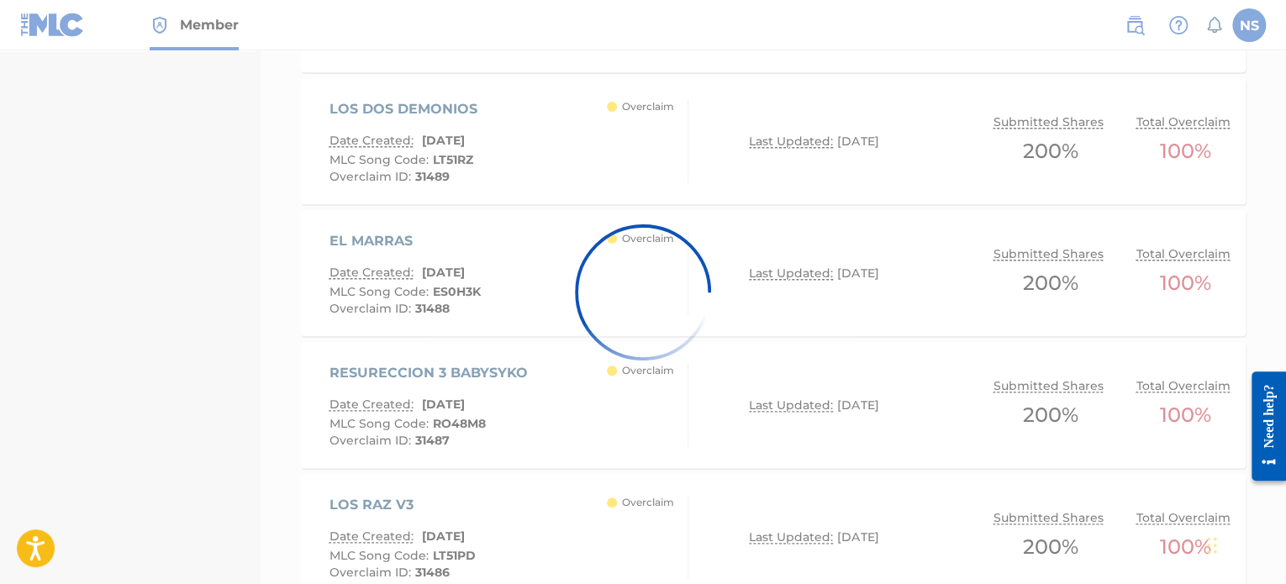
scroll to position [519, 0]
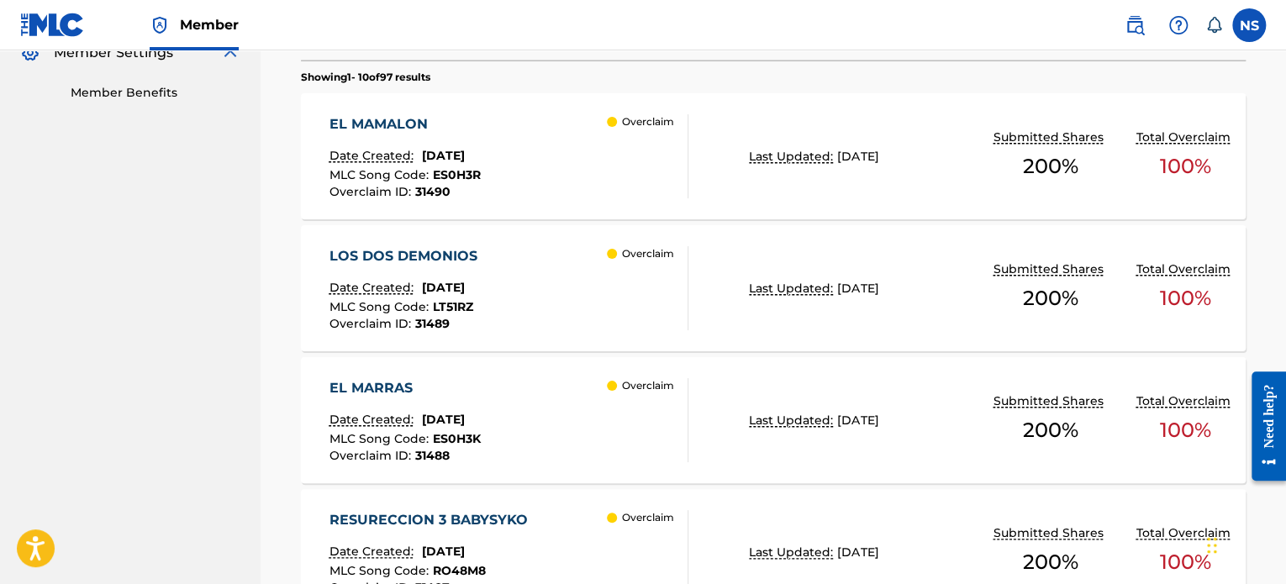
click at [373, 258] on div "LOS DOS DEMONIOS" at bounding box center [407, 256] width 156 height 20
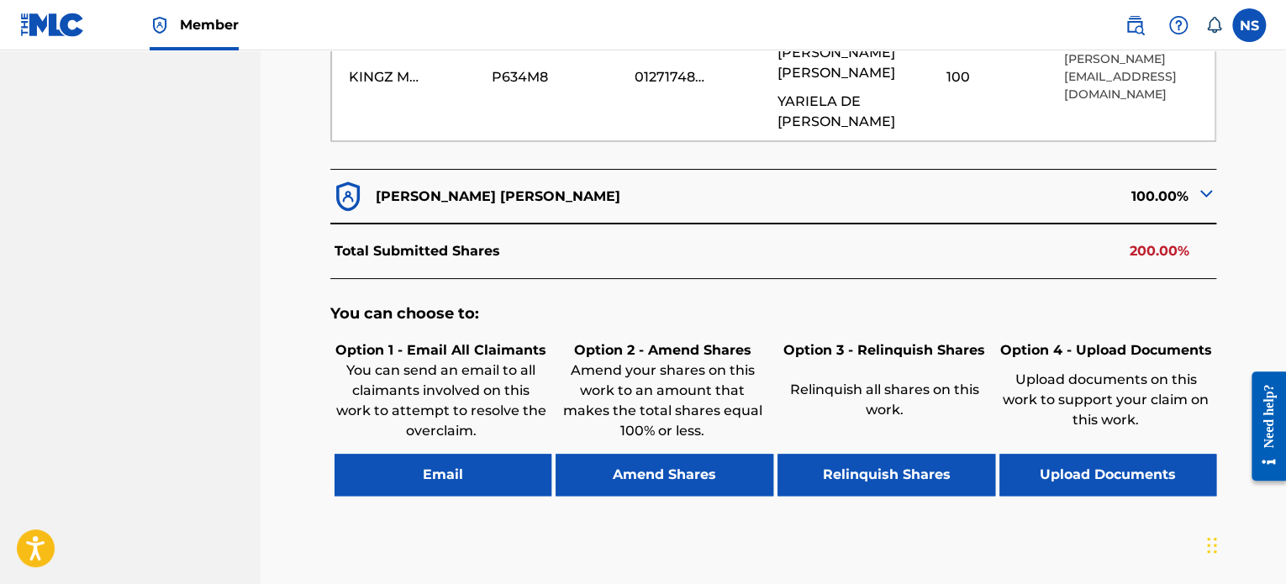
scroll to position [672, 0]
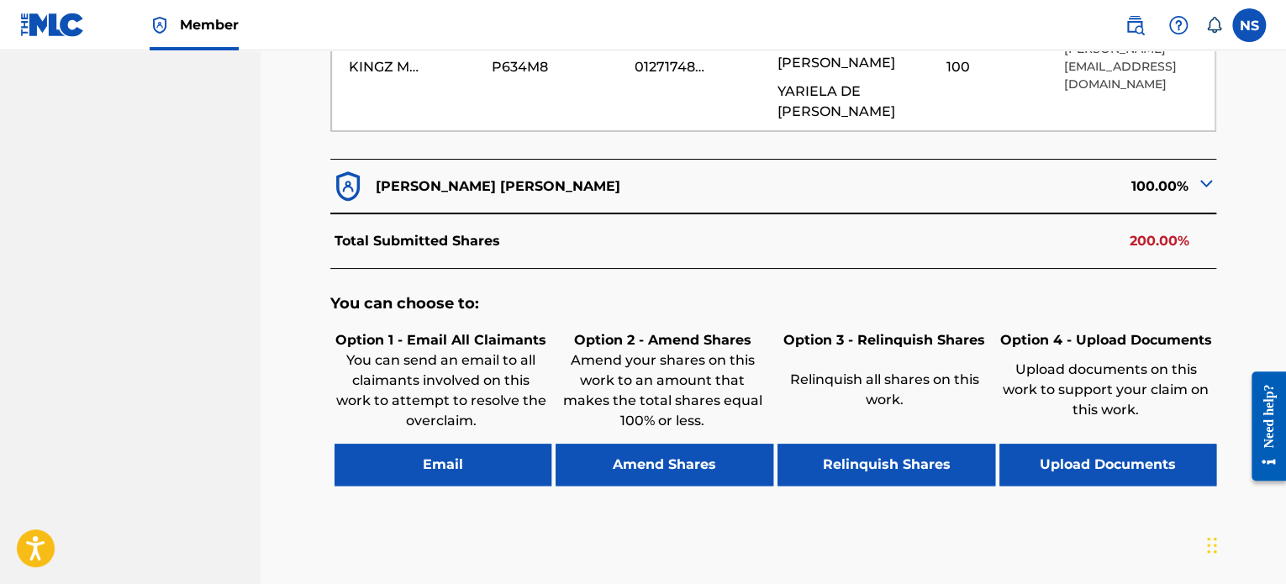
click at [685, 444] on button "Amend Shares" at bounding box center [665, 465] width 218 height 42
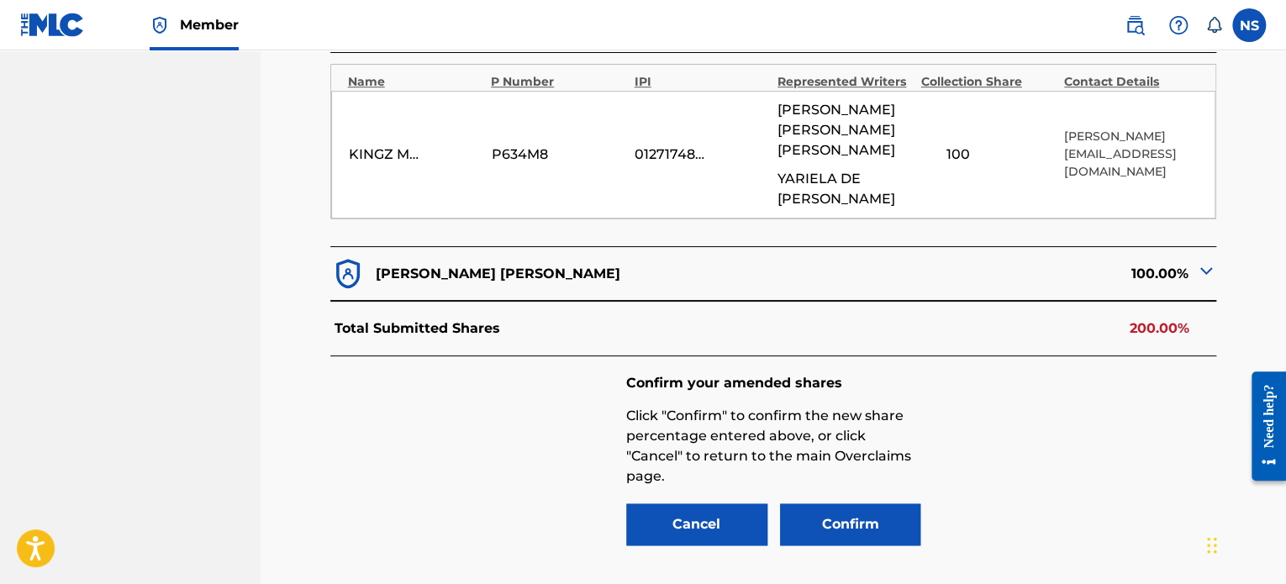
scroll to position [582, 0]
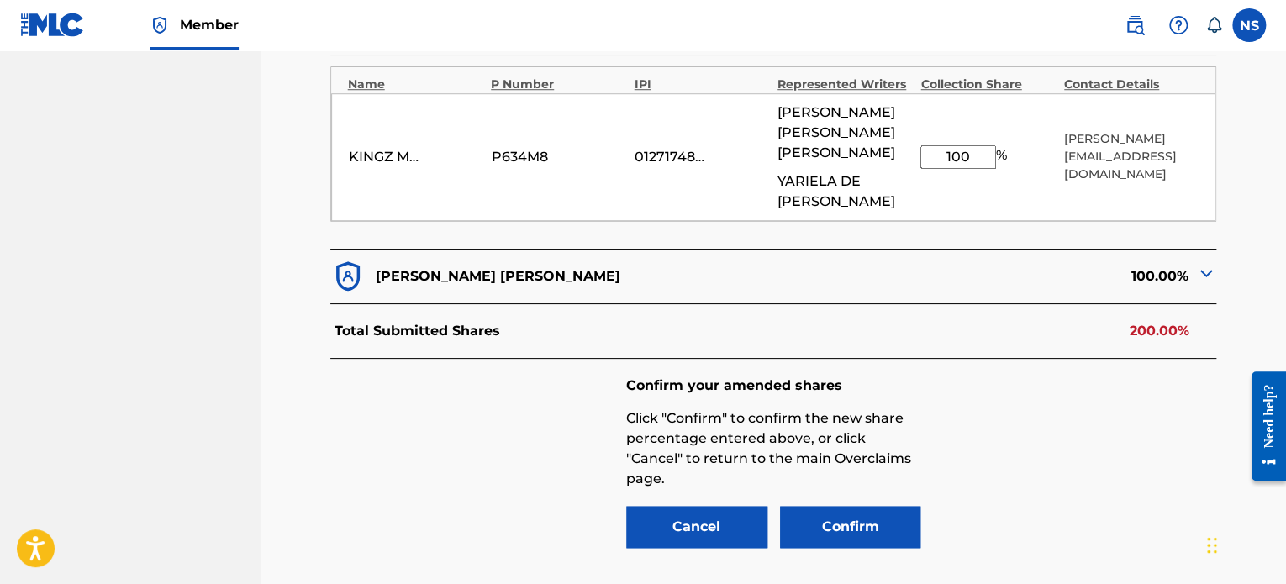
drag, startPoint x: 983, startPoint y: 136, endPoint x: 907, endPoint y: 134, distance: 76.5
click at [907, 134] on div "KINGZ MUSIC LYRICS P634M8 01271748929 [PERSON_NAME] [PERSON_NAME] 100 % [PERSON…" at bounding box center [773, 157] width 885 height 128
type input "50"
click at [867, 506] on button "Confirm" at bounding box center [850, 527] width 141 height 42
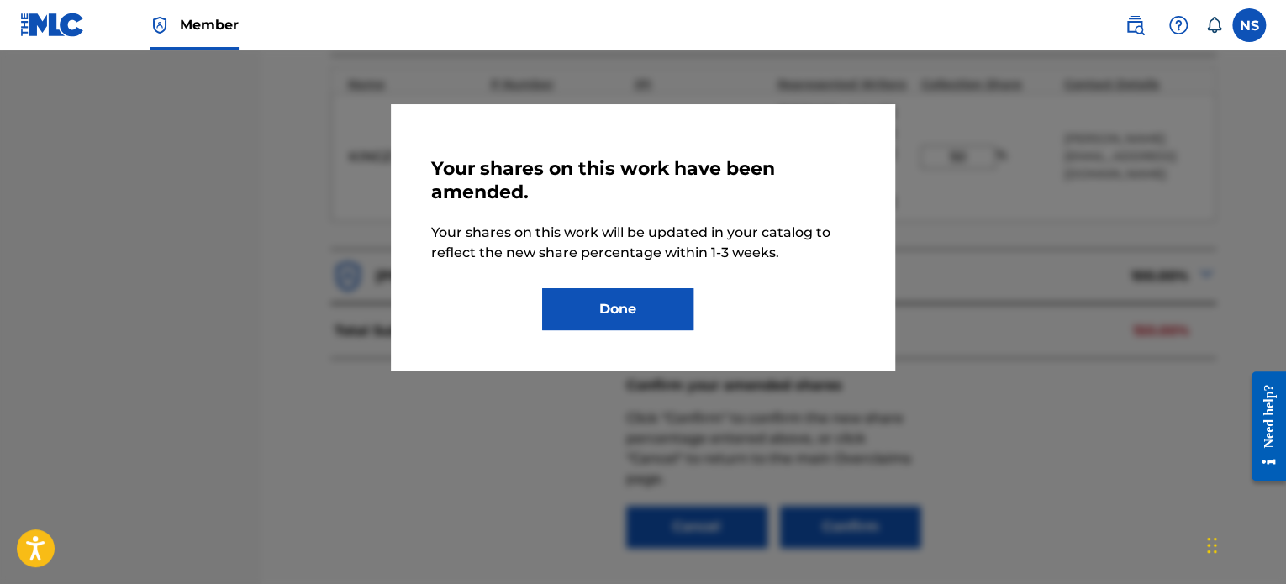
click at [636, 314] on button "Done" at bounding box center [617, 309] width 151 height 42
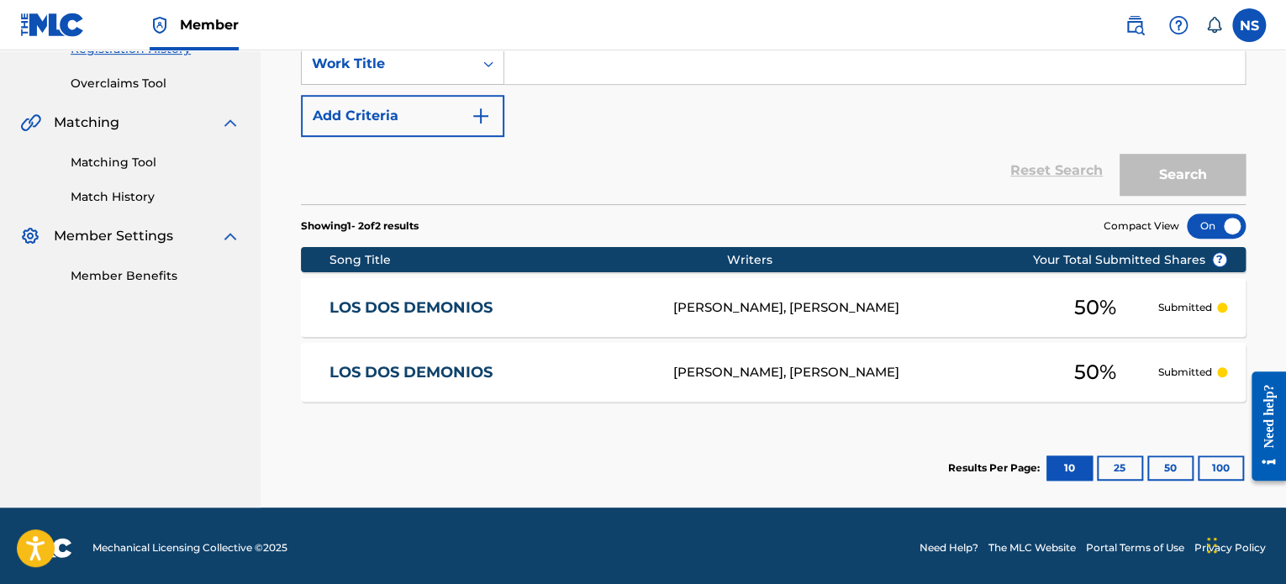
scroll to position [340, 0]
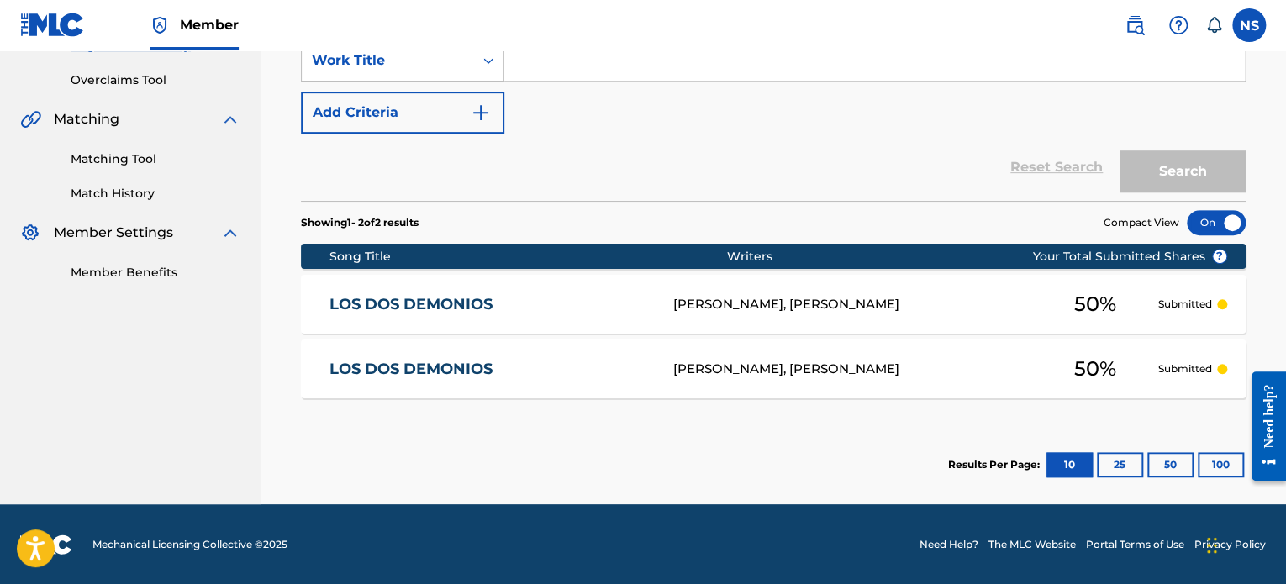
click at [851, 301] on div "[PERSON_NAME], [PERSON_NAME]" at bounding box center [851, 304] width 359 height 19
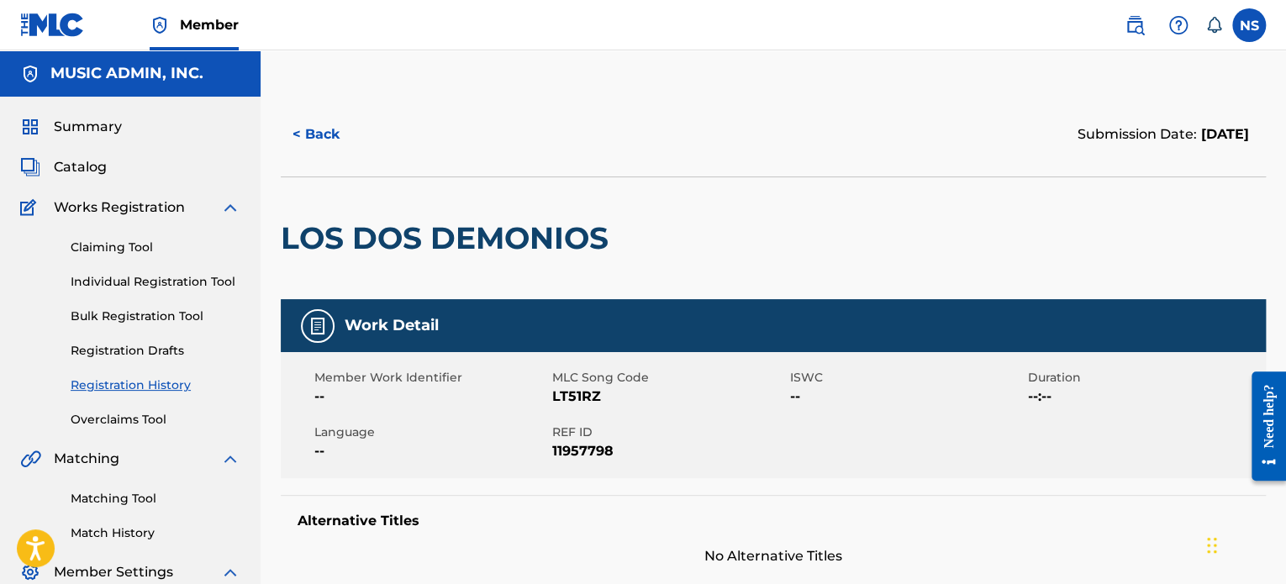
click at [313, 134] on button "< Back" at bounding box center [331, 134] width 101 height 42
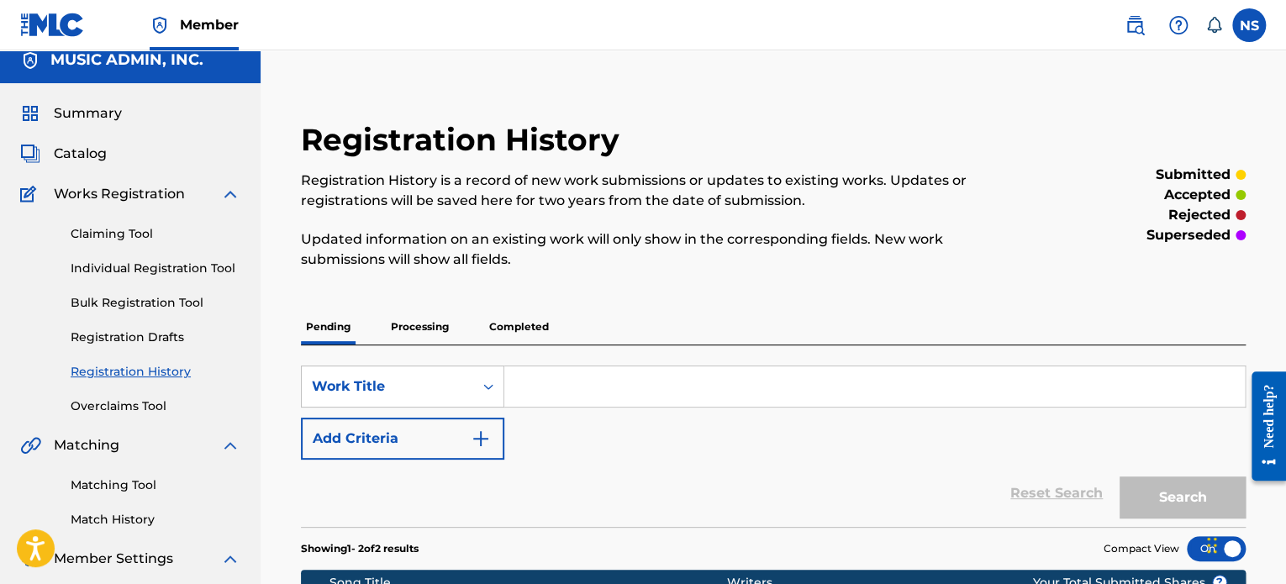
scroll to position [3, 0]
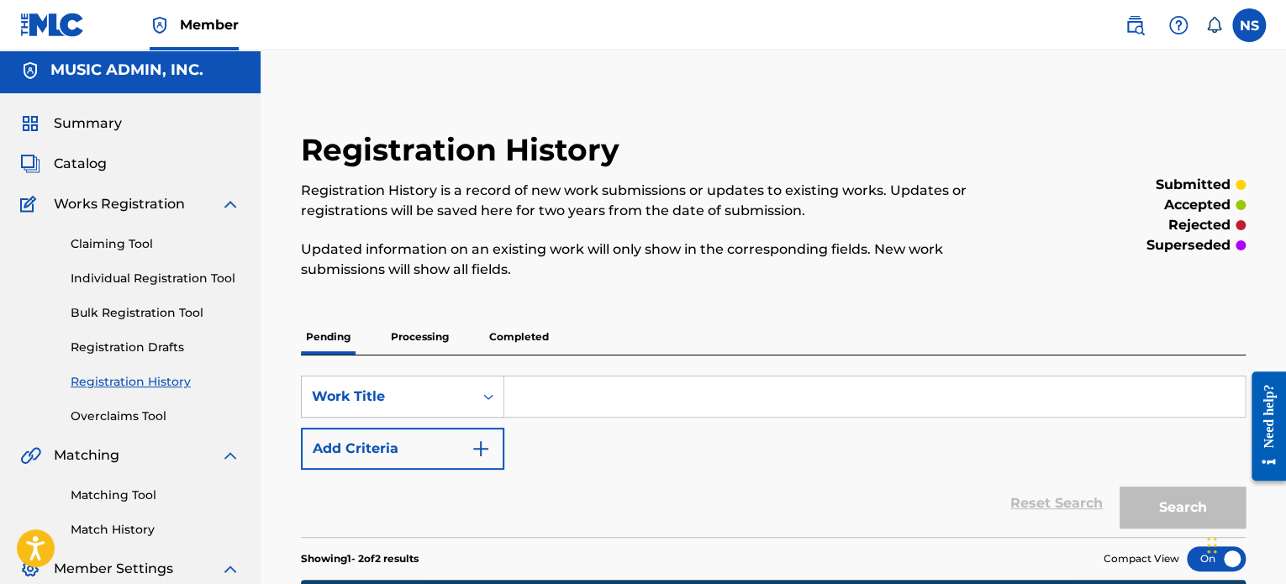
click at [108, 413] on link "Overclaims Tool" at bounding box center [156, 417] width 170 height 18
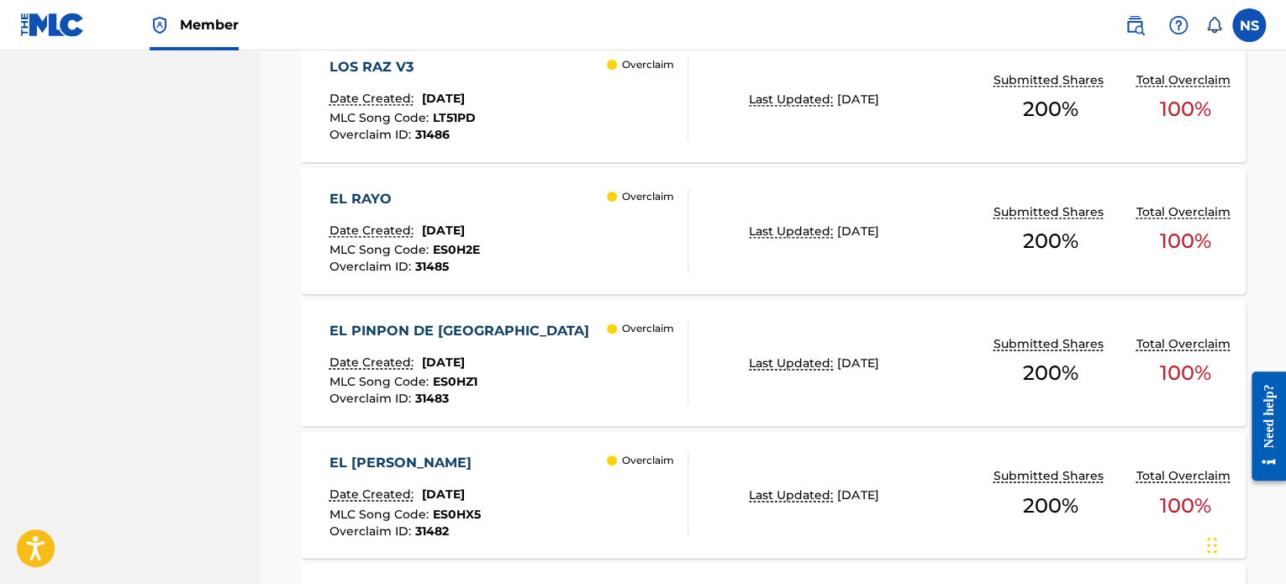
scroll to position [1108, 0]
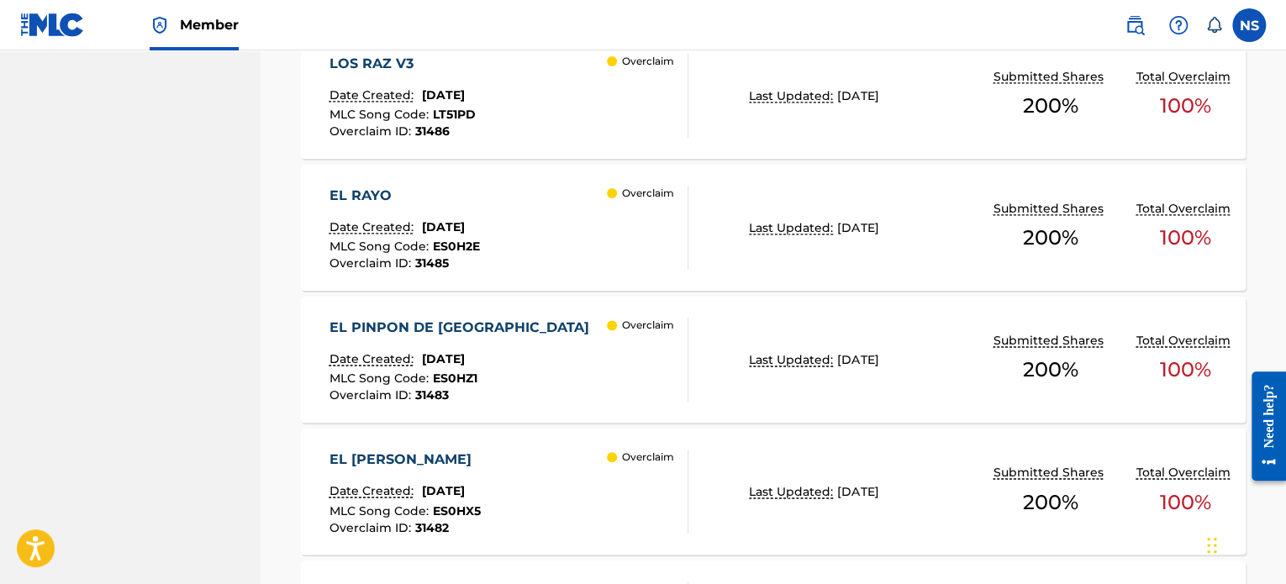
click at [363, 194] on div "EL RAYO" at bounding box center [404, 196] width 150 height 20
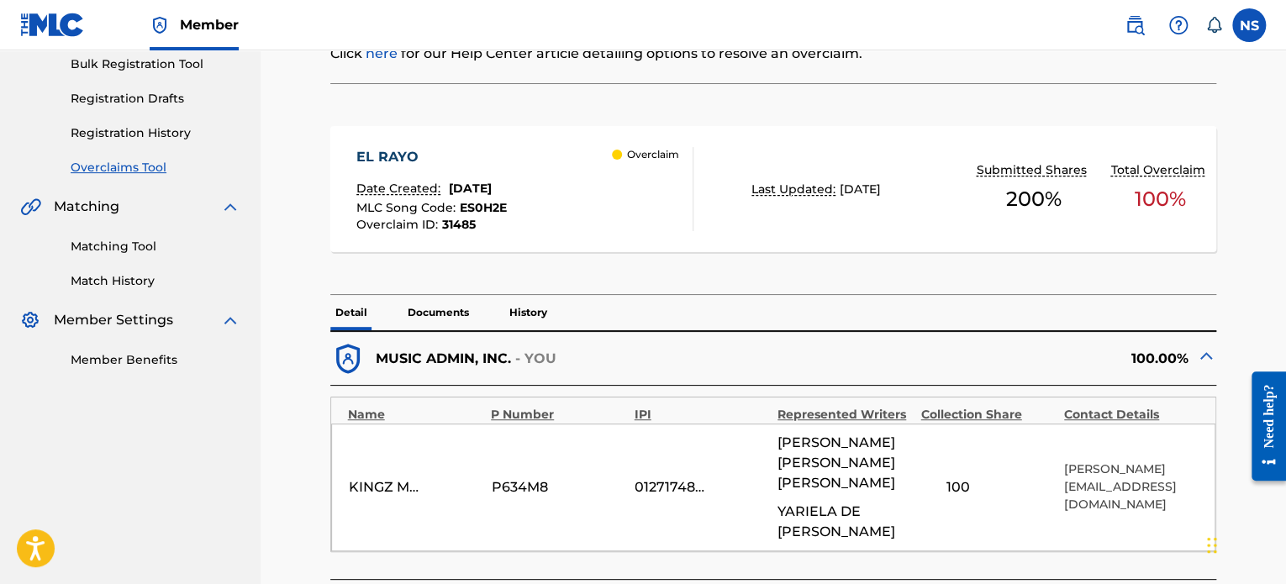
scroll to position [224, 0]
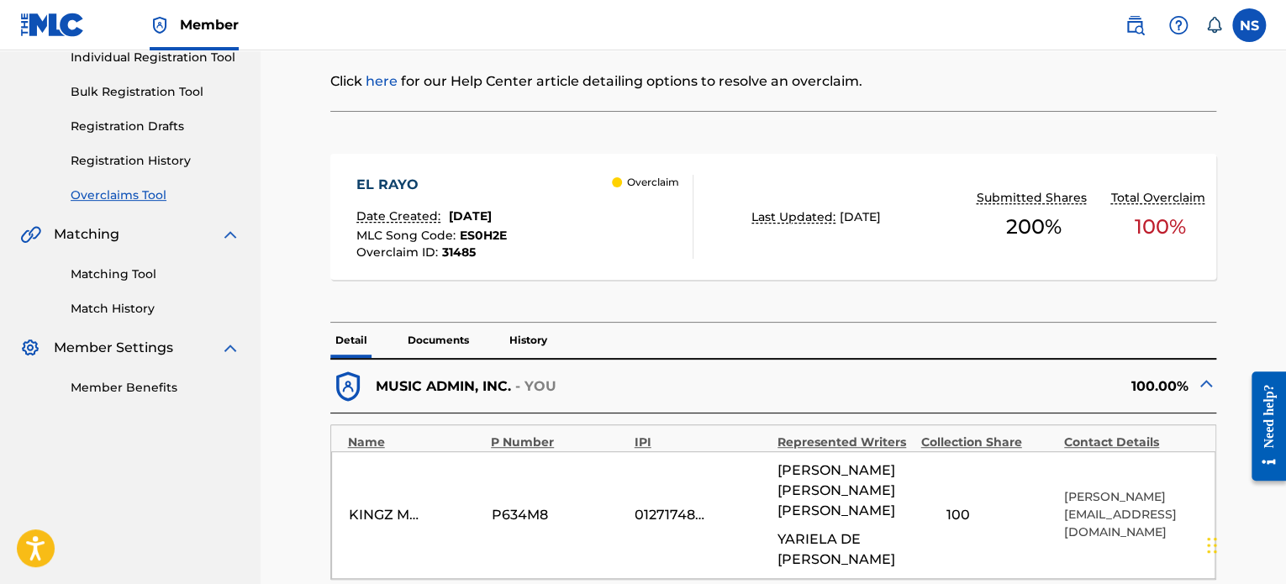
click at [484, 235] on span "ES0H2E" at bounding box center [483, 235] width 47 height 15
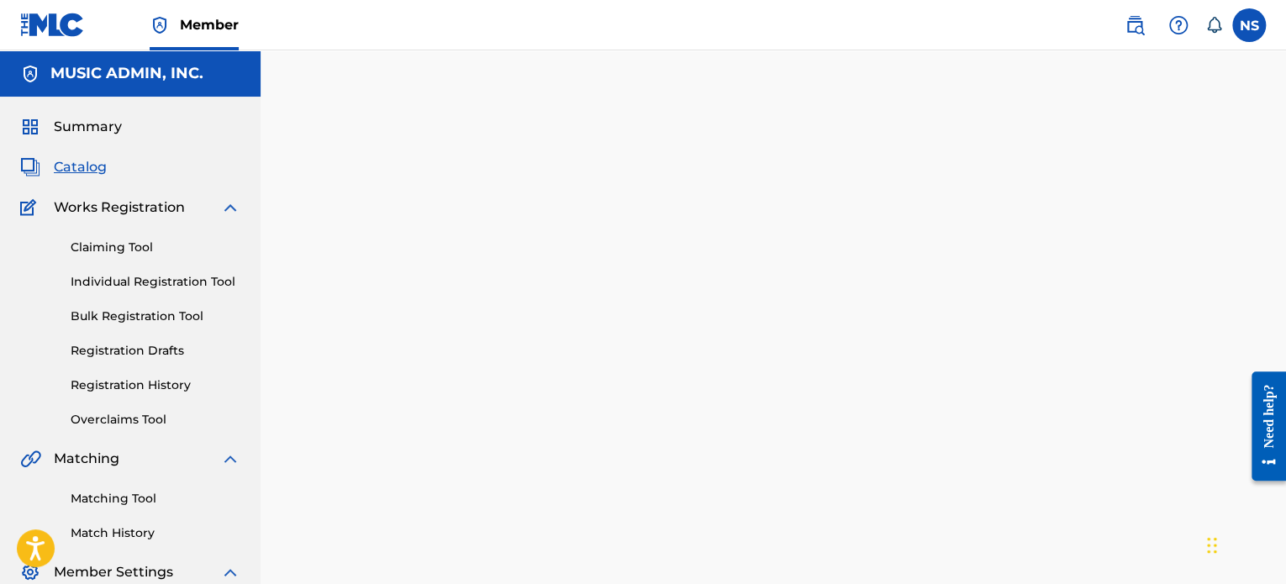
click at [484, 235] on div at bounding box center [773, 366] width 1025 height 549
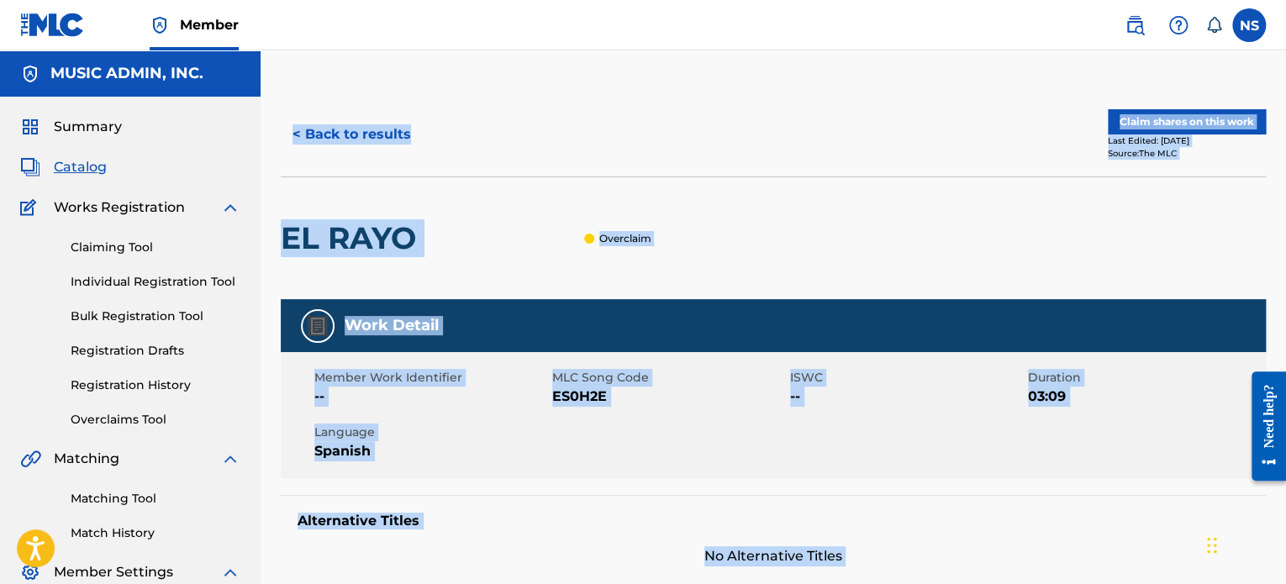
click at [577, 435] on div "Member Work Identifier -- MLC Song Code ES0H2E ISWC -- Duration 03:09 Language …" at bounding box center [773, 415] width 985 height 126
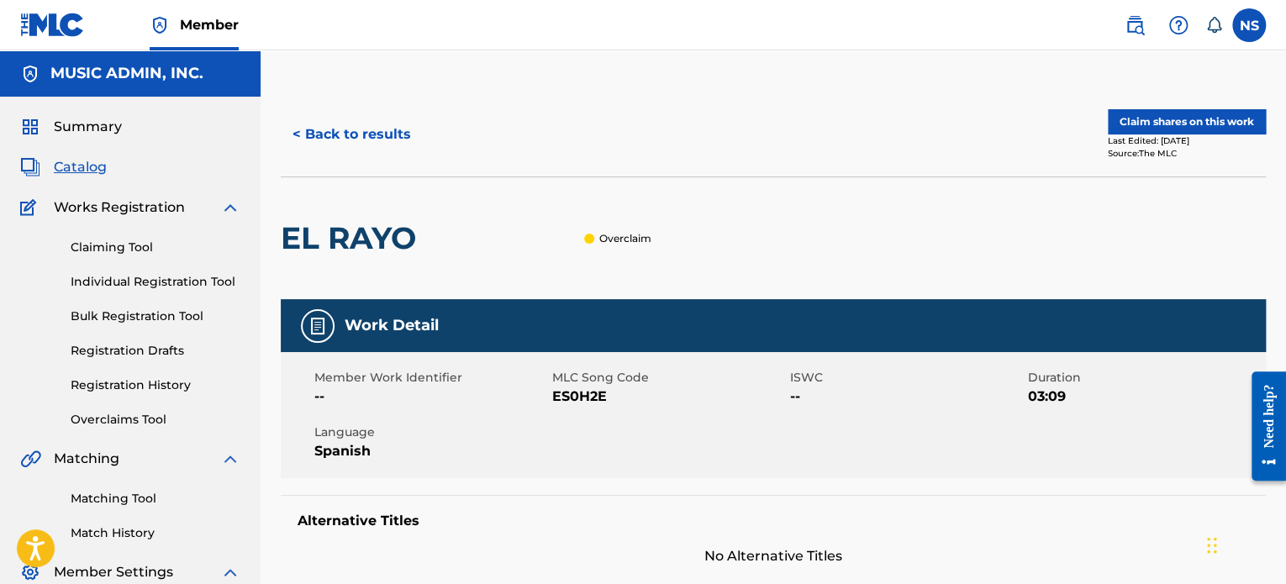
click at [370, 134] on button "< Back to results" at bounding box center [352, 134] width 142 height 42
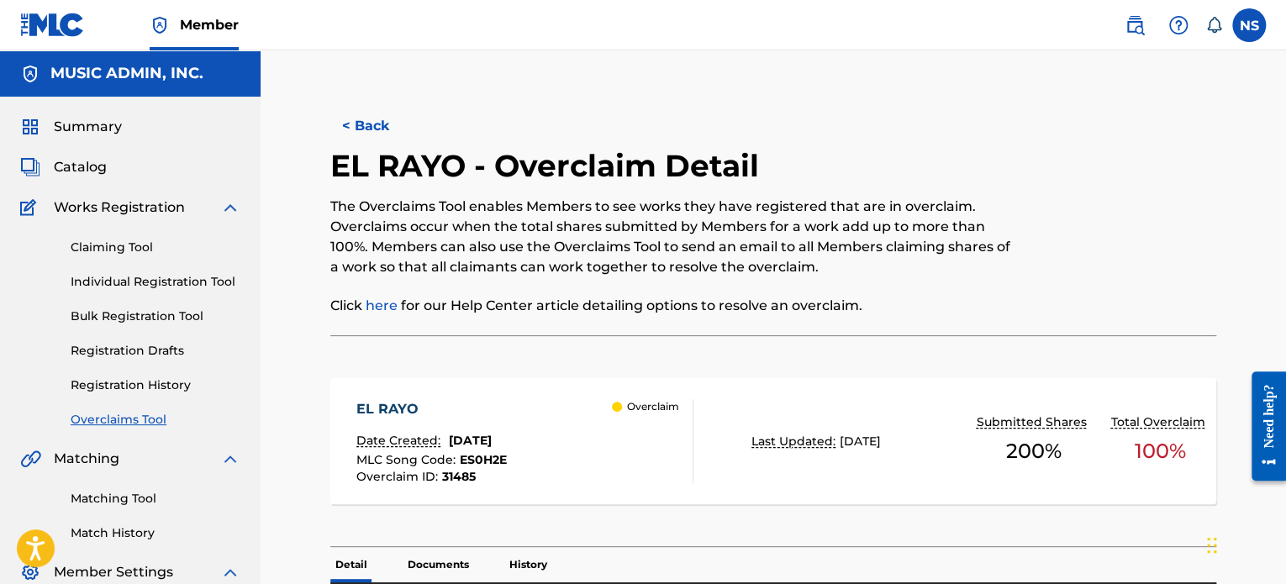
click at [371, 113] on button "< Back" at bounding box center [380, 126] width 101 height 42
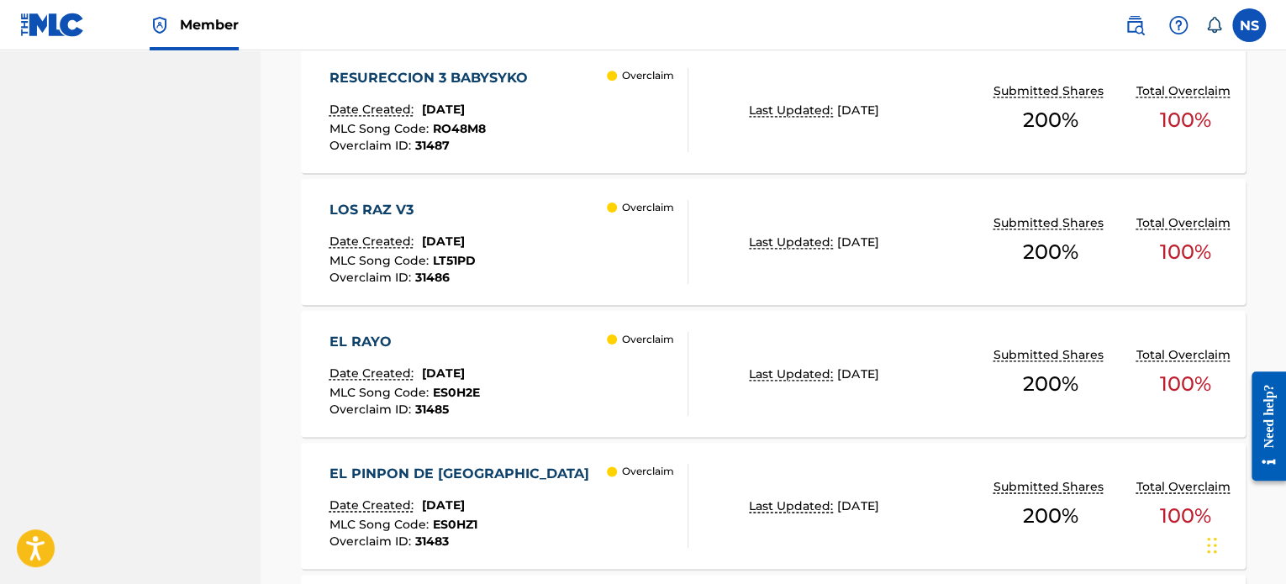
scroll to position [1509, 0]
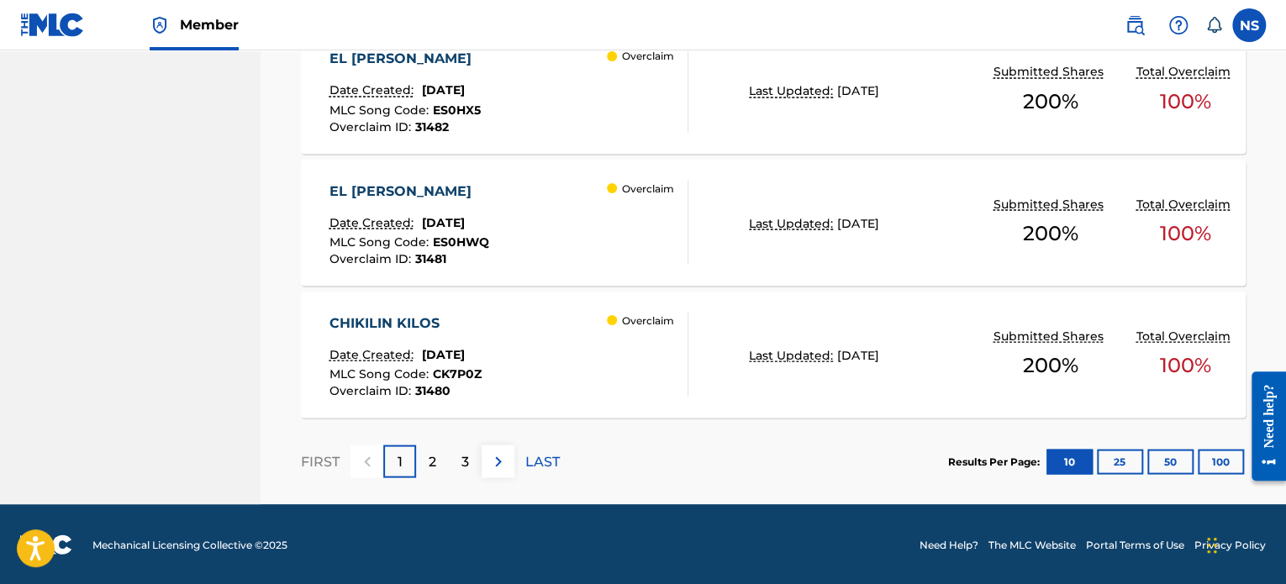
click at [538, 460] on p "LAST" at bounding box center [542, 461] width 34 height 20
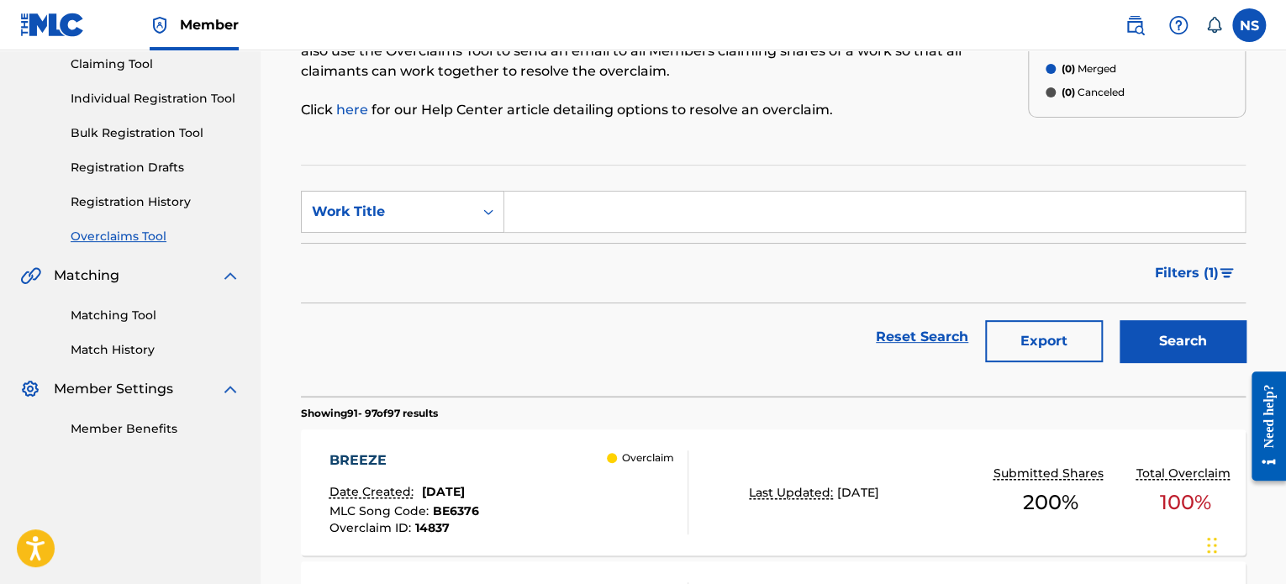
scroll to position [1113, 0]
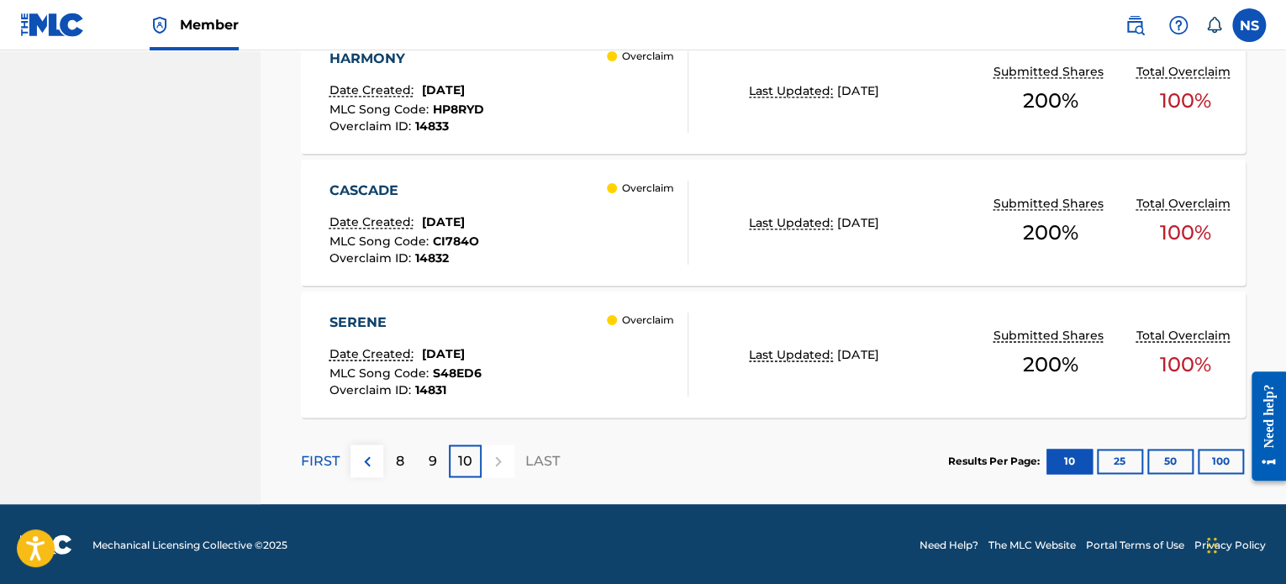
click at [371, 321] on div "SERENE" at bounding box center [405, 323] width 152 height 20
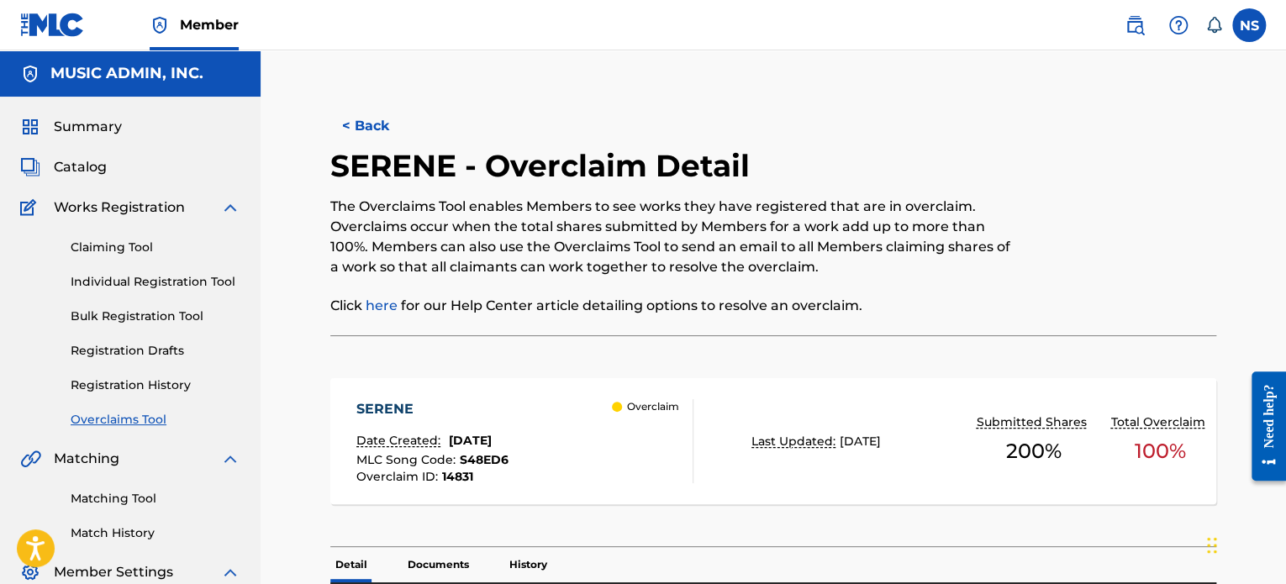
click at [382, 124] on button "< Back" at bounding box center [380, 126] width 101 height 42
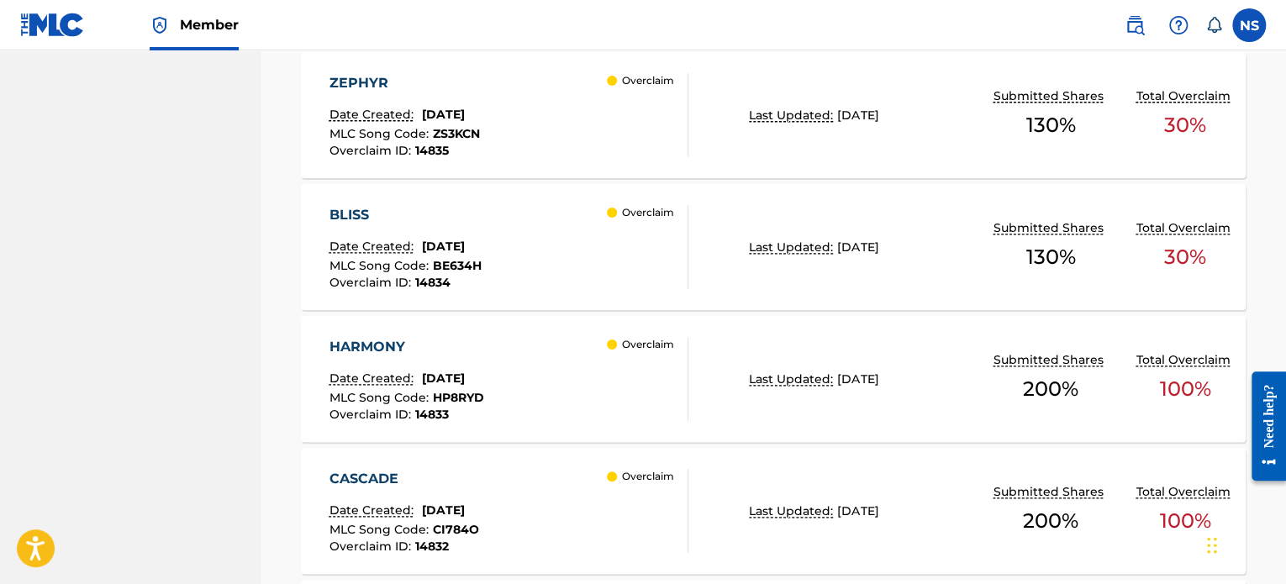
scroll to position [1069, 0]
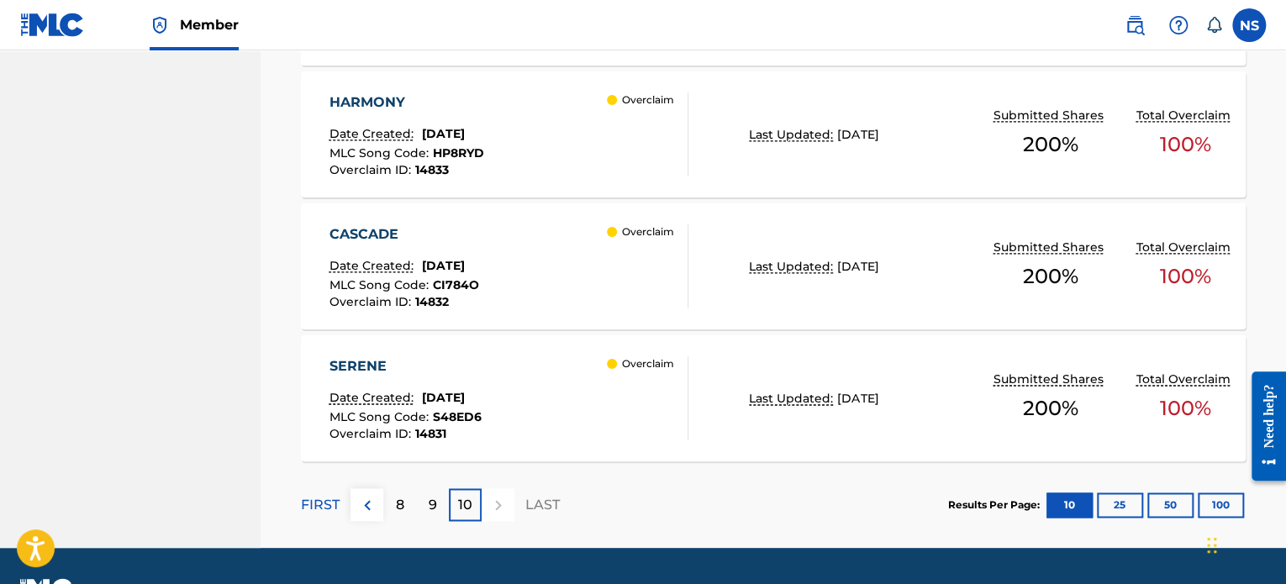
click at [435, 508] on p "9" at bounding box center [433, 505] width 8 height 20
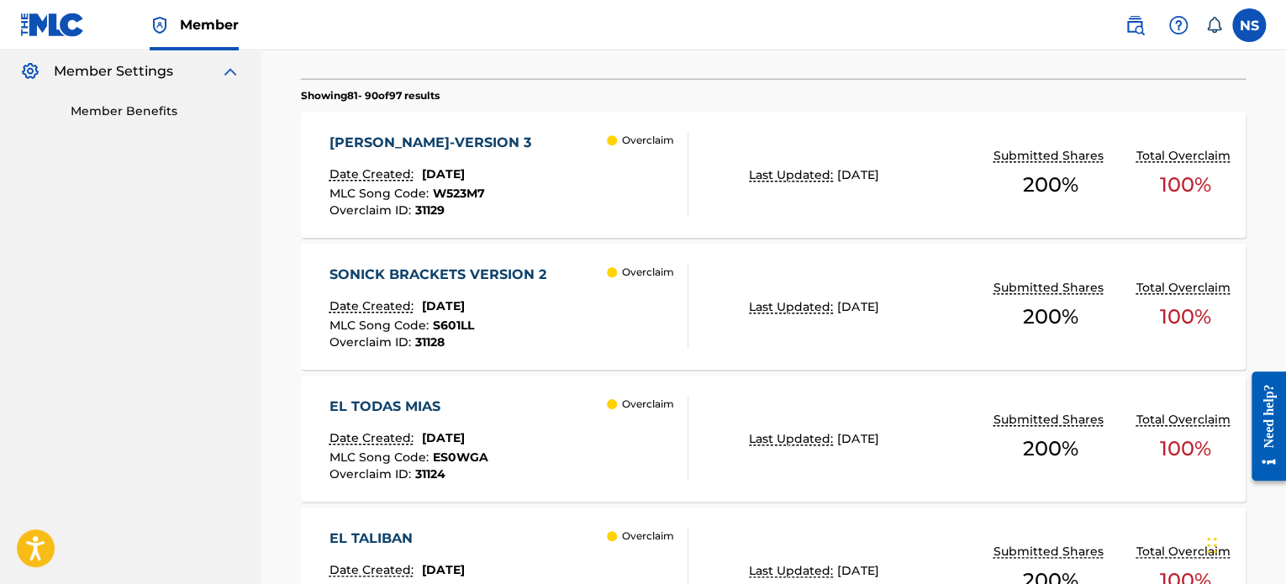
scroll to position [481, 0]
